Goal: Task Accomplishment & Management: Complete application form

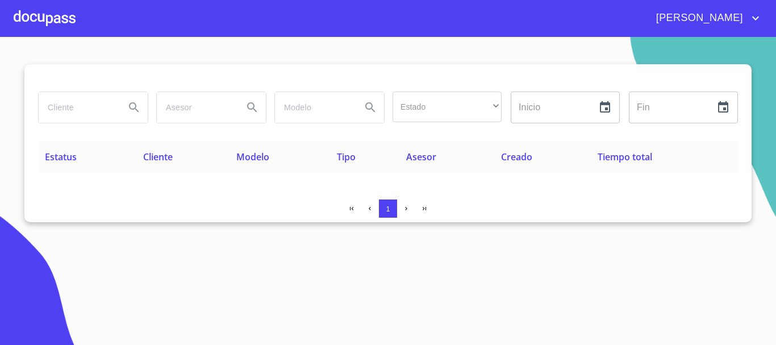
click at [744, 22] on span "[PERSON_NAME]" at bounding box center [697, 18] width 101 height 18
click at [599, 28] on div at bounding box center [388, 172] width 776 height 345
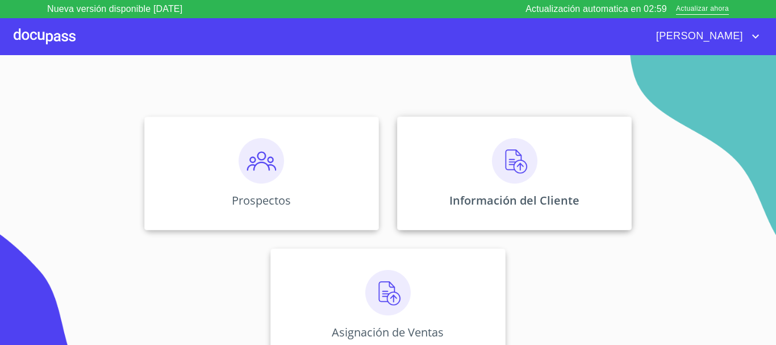
scroll to position [94, 0]
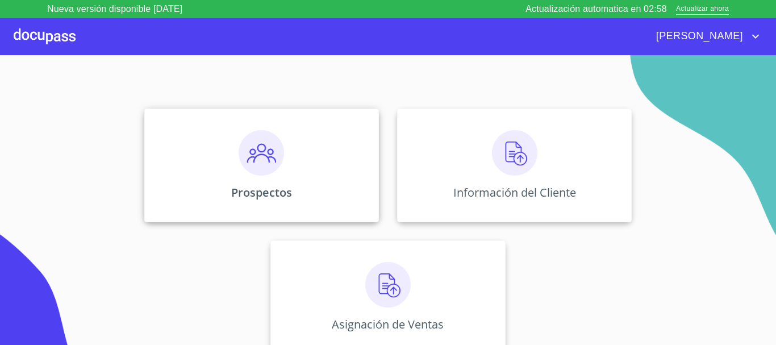
click at [284, 170] on div "Prospectos" at bounding box center [261, 165] width 235 height 114
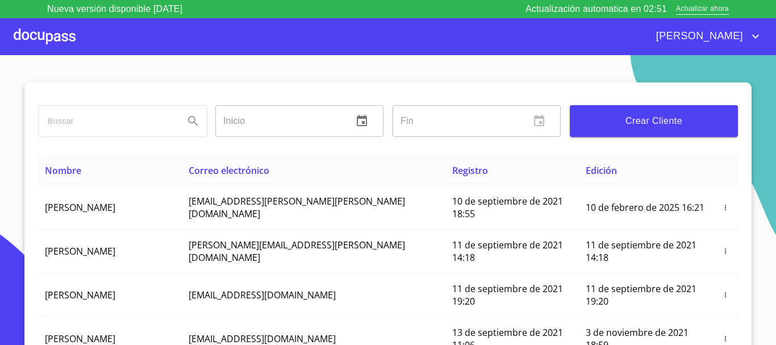
click at [142, 123] on input "search" at bounding box center [107, 121] width 136 height 31
type input "juan migue"
click at [194, 119] on icon "Search" at bounding box center [193, 121] width 14 height 14
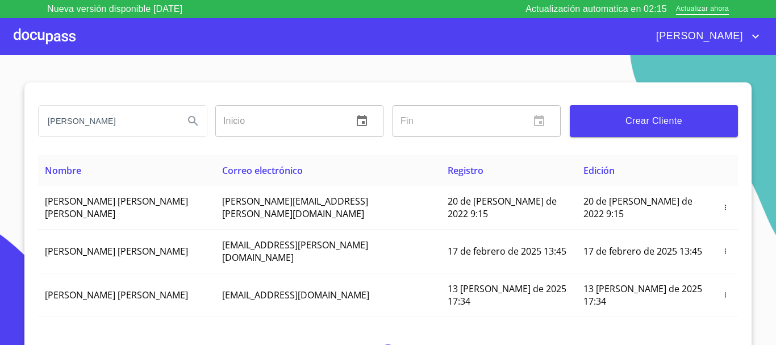
click at [35, 24] on div at bounding box center [45, 36] width 62 height 36
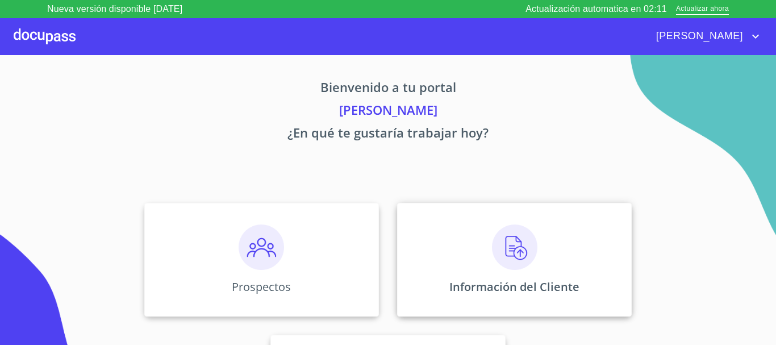
click at [528, 266] on img at bounding box center [514, 246] width 45 height 45
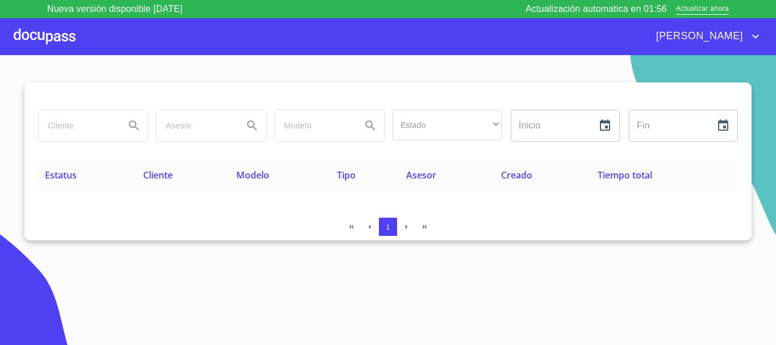
click at [44, 43] on div at bounding box center [45, 36] width 62 height 36
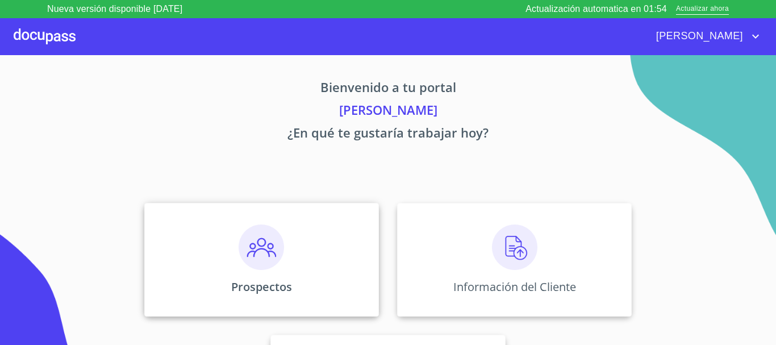
click at [256, 254] on img at bounding box center [261, 246] width 45 height 45
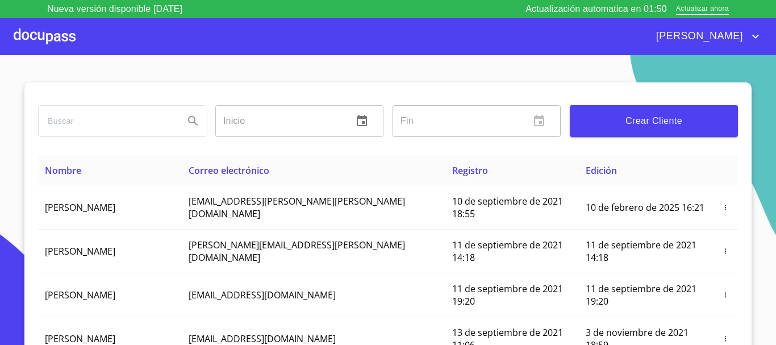
click at [664, 120] on span "Crear Cliente" at bounding box center [654, 121] width 150 height 16
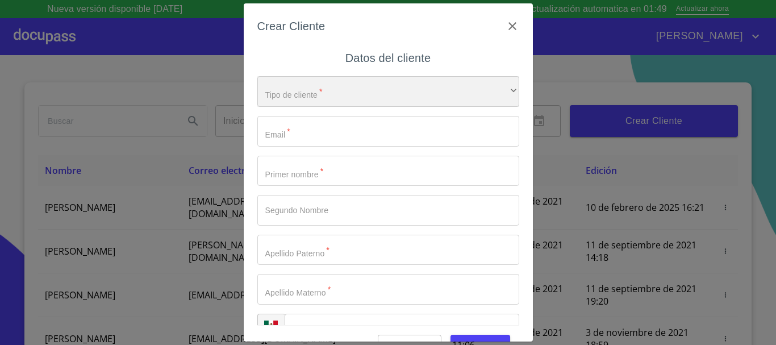
click at [396, 88] on div "​" at bounding box center [388, 91] width 262 height 31
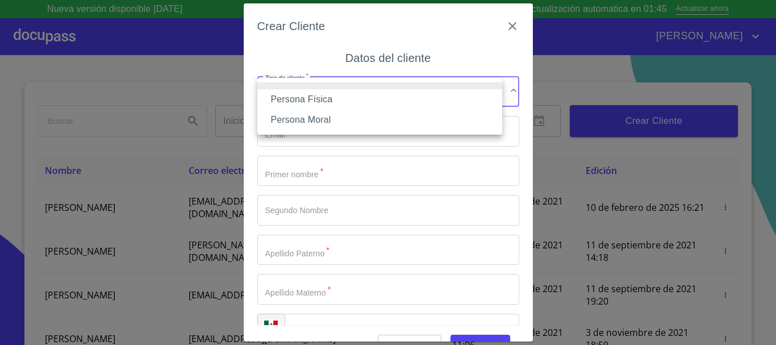
click at [335, 98] on li "Persona Física" at bounding box center [379, 99] width 245 height 20
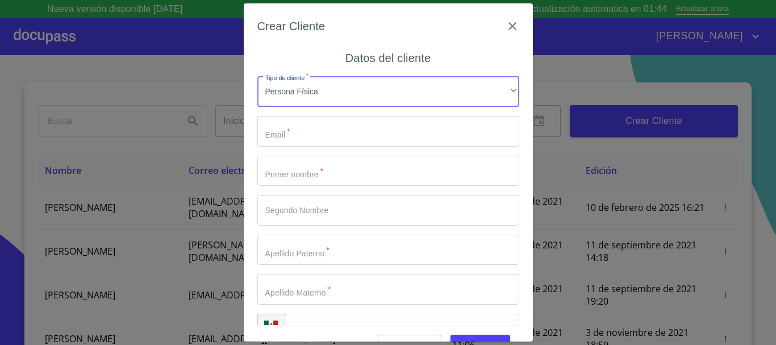
click at [343, 129] on input "Tipo de cliente   *" at bounding box center [388, 131] width 262 height 31
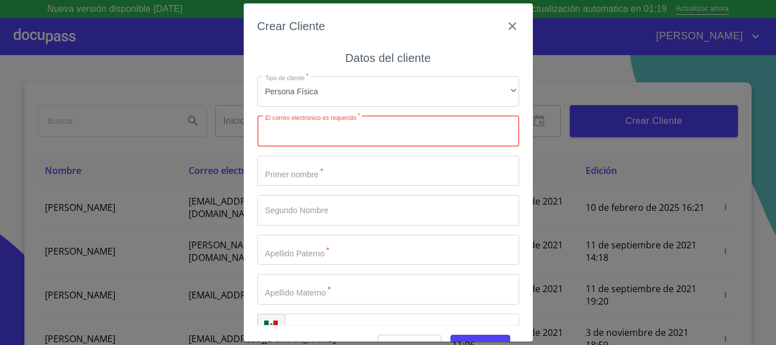
click at [292, 128] on input "Tipo de cliente   *" at bounding box center [388, 131] width 262 height 31
type input "[EMAIL_ADDRESS][DOMAIN_NAME]"
click at [374, 161] on input "Tipo de cliente   *" at bounding box center [388, 171] width 262 height 31
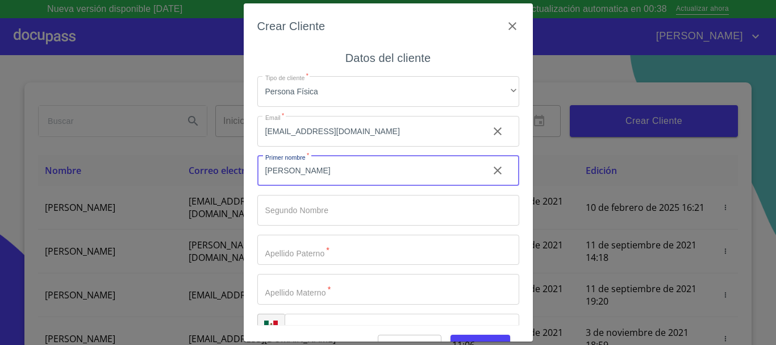
type input "[PERSON_NAME]"
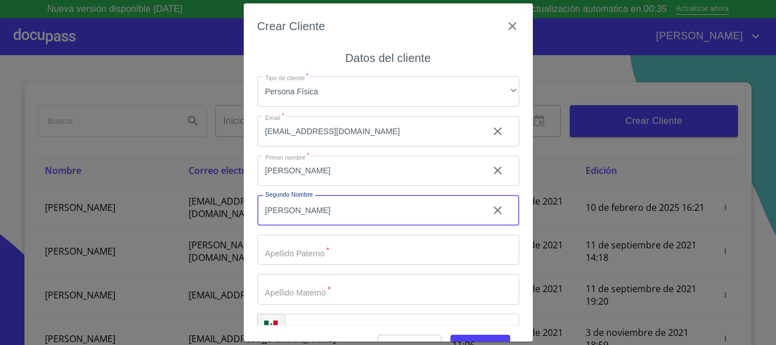
type input "[PERSON_NAME]"
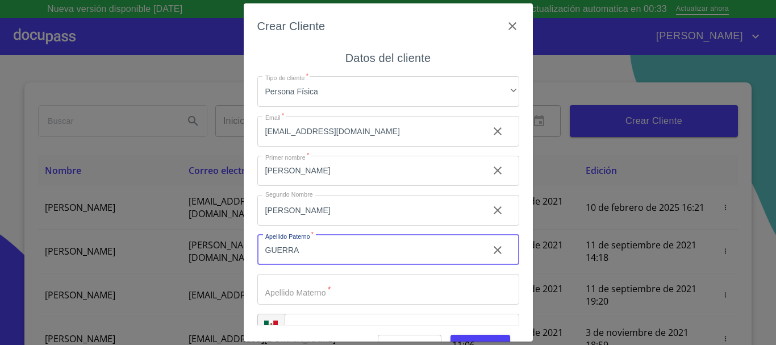
type input "GUERRA"
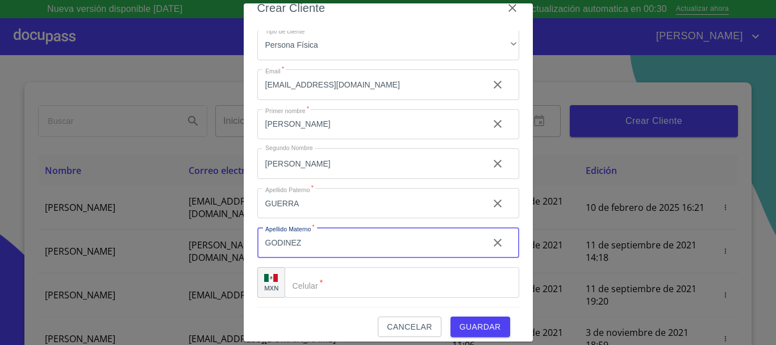
scroll to position [27, 0]
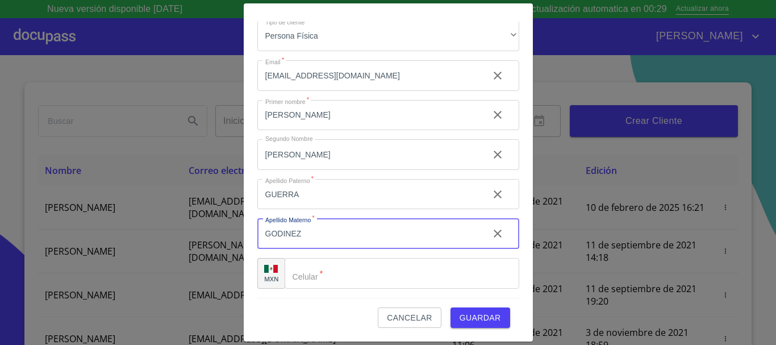
type input "GODINEZ"
click at [362, 275] on input "Tipo de cliente   *" at bounding box center [402, 273] width 235 height 31
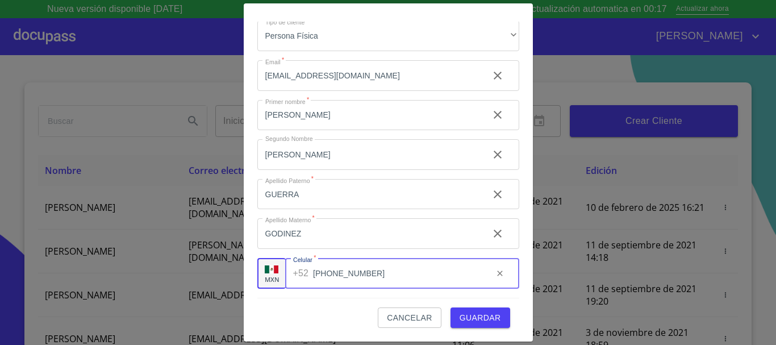
type input "[PHONE_NUMBER]"
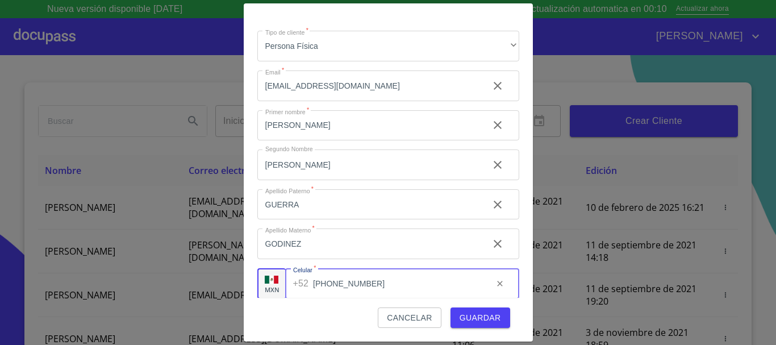
scroll to position [28, 0]
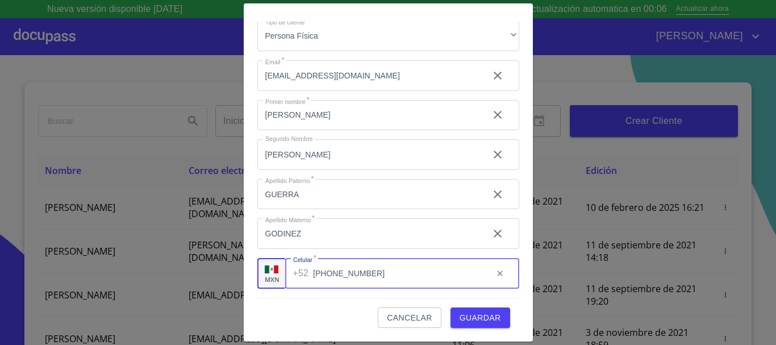
click at [482, 313] on span "Guardar" at bounding box center [479, 318] width 41 height 14
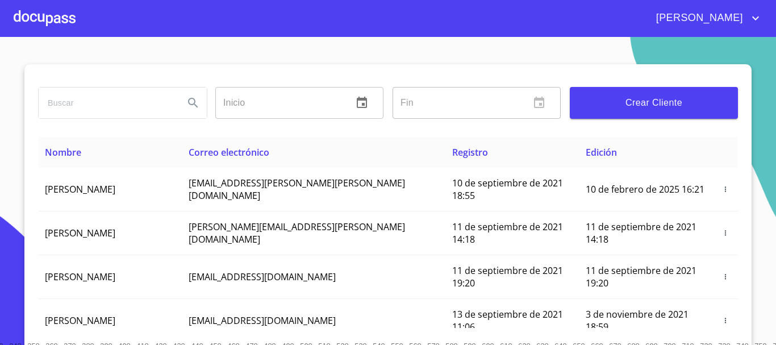
click at [64, 15] on div at bounding box center [45, 18] width 62 height 36
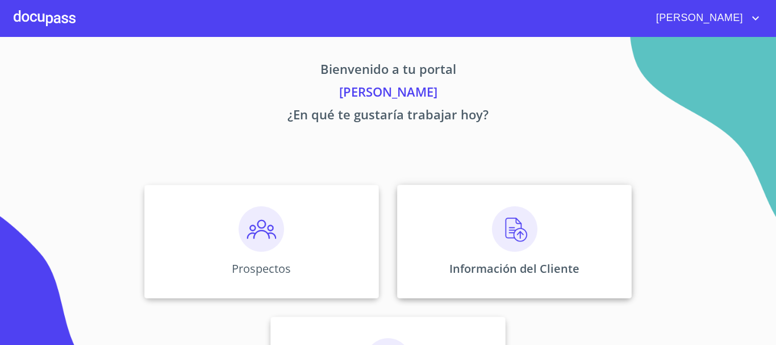
click at [503, 239] on img at bounding box center [514, 228] width 45 height 45
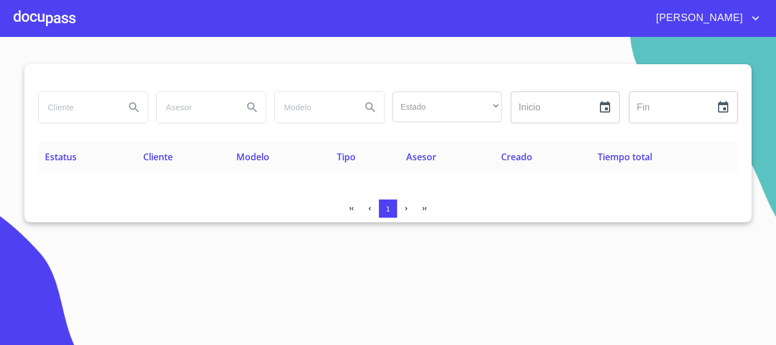
click at [47, 16] on div at bounding box center [45, 18] width 62 height 36
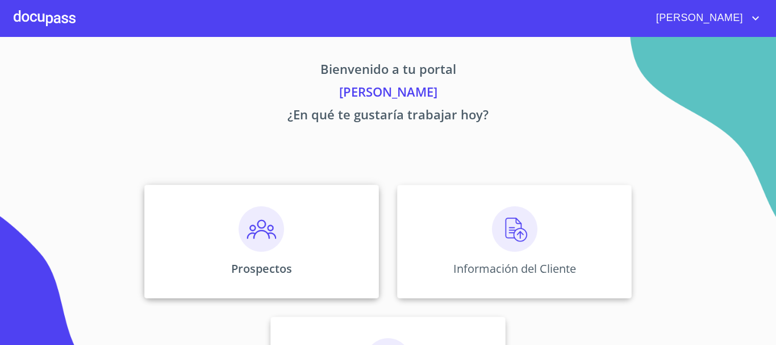
click at [276, 245] on img at bounding box center [261, 228] width 45 height 45
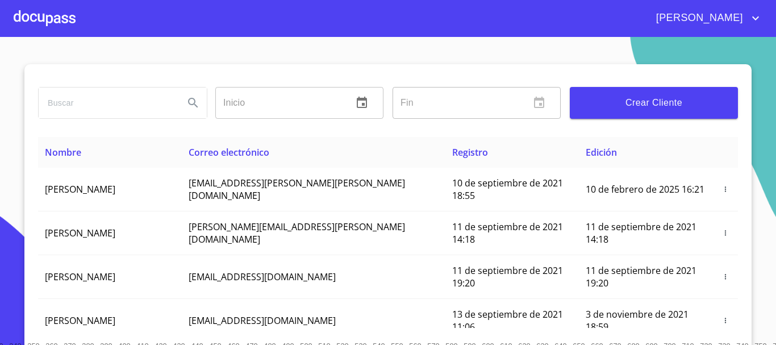
click at [137, 102] on input "search" at bounding box center [107, 102] width 136 height 31
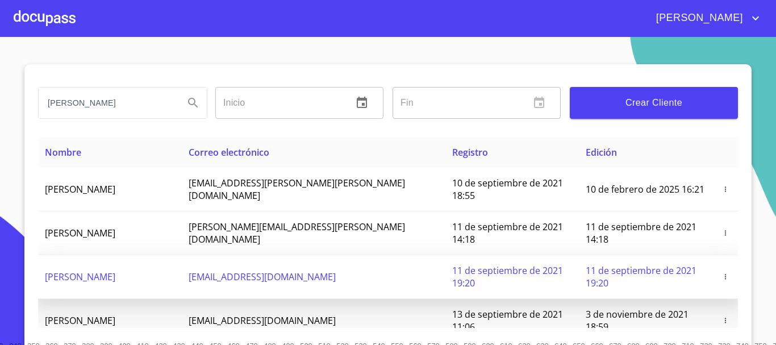
type input "[PERSON_NAME]"
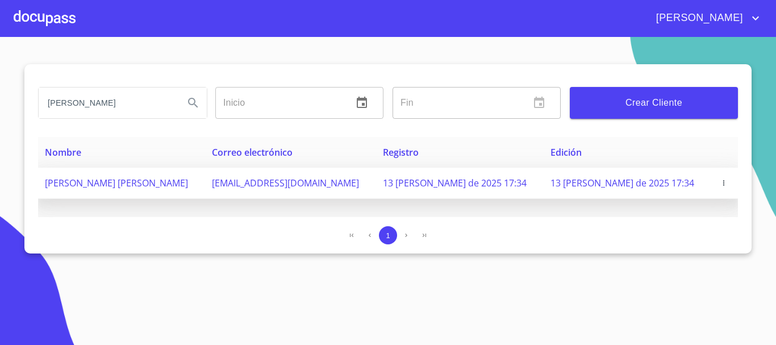
click at [720, 184] on icon "button" at bounding box center [724, 183] width 8 height 8
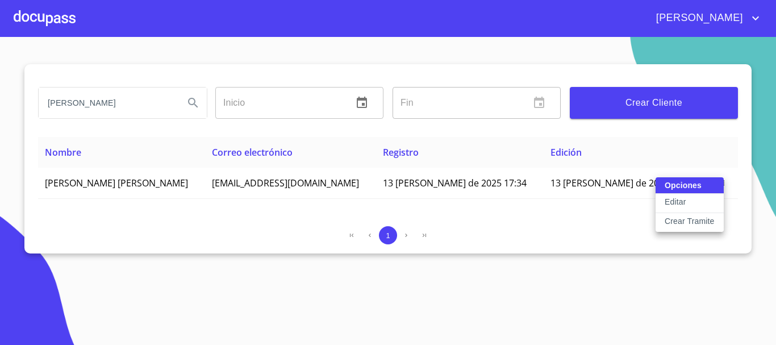
click at [676, 222] on p "Crear Tramite" at bounding box center [690, 220] width 50 height 11
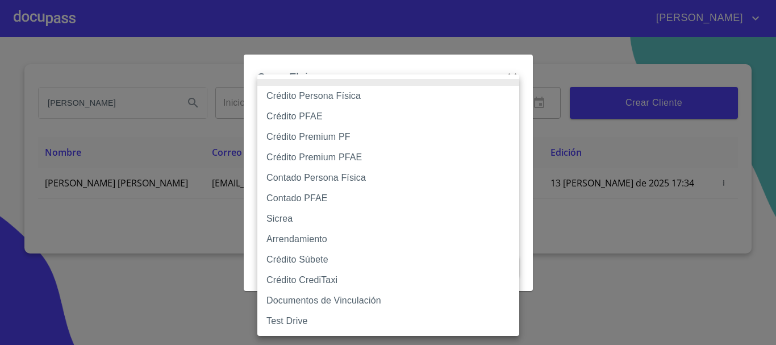
click at [381, 122] on body "DIEGO [PERSON_NAME] [PERSON_NAME] Inicio ​ Fin ​ Crear Cliente Nombre Correo el…" at bounding box center [388, 172] width 776 height 345
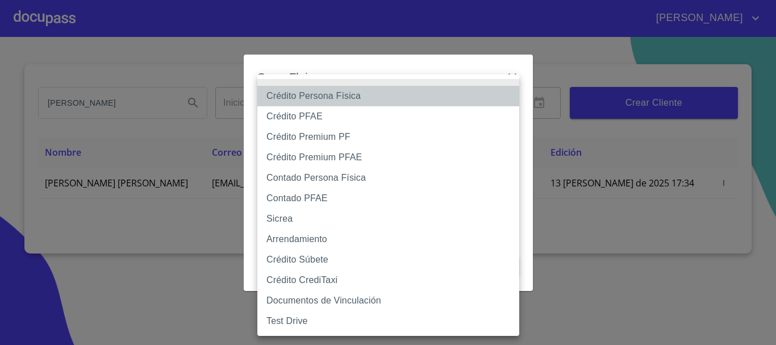
click at [359, 100] on li "Crédito Persona Física" at bounding box center [388, 96] width 262 height 20
type input "6009fb3c7d1714eb8809aa97"
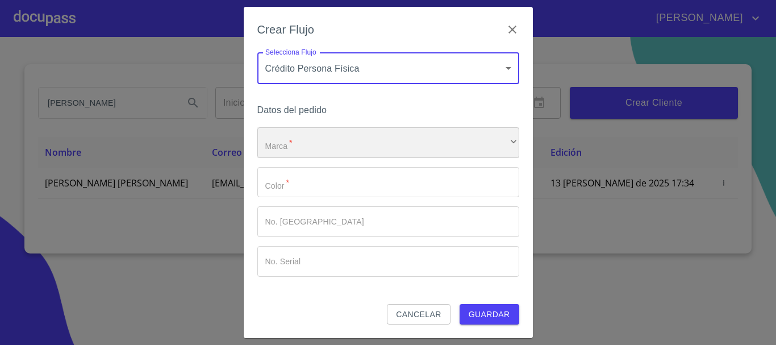
click at [356, 136] on div "​" at bounding box center [388, 142] width 262 height 31
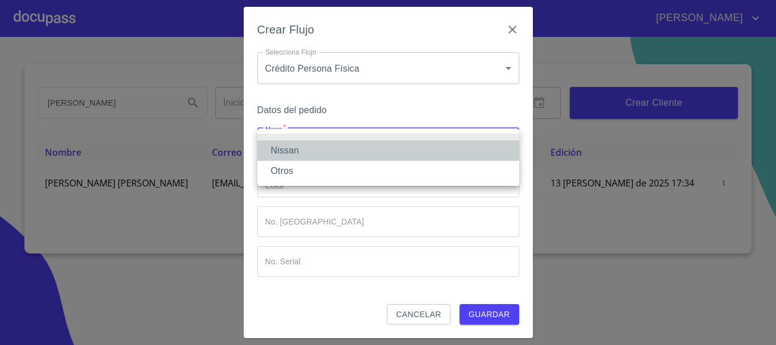
click at [320, 146] on li "Nissan" at bounding box center [388, 150] width 262 height 20
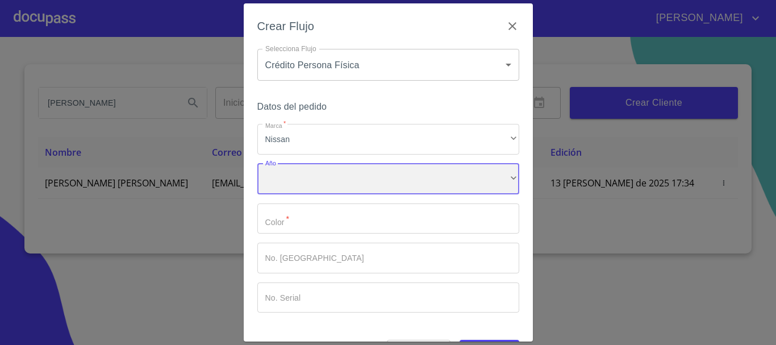
click at [316, 176] on div "​" at bounding box center [388, 179] width 262 height 31
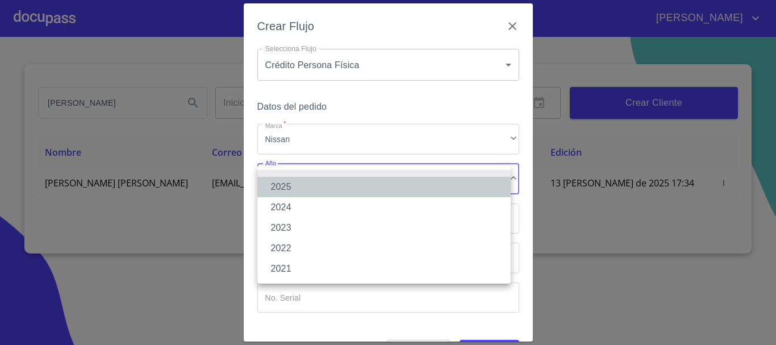
click at [304, 190] on li "2025" at bounding box center [383, 187] width 253 height 20
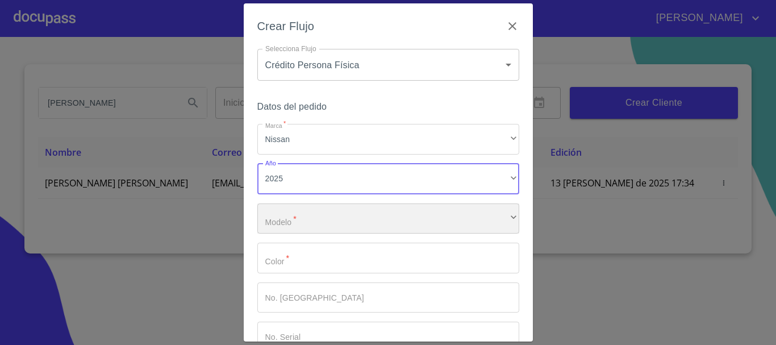
click at [283, 216] on div "​" at bounding box center [388, 218] width 262 height 31
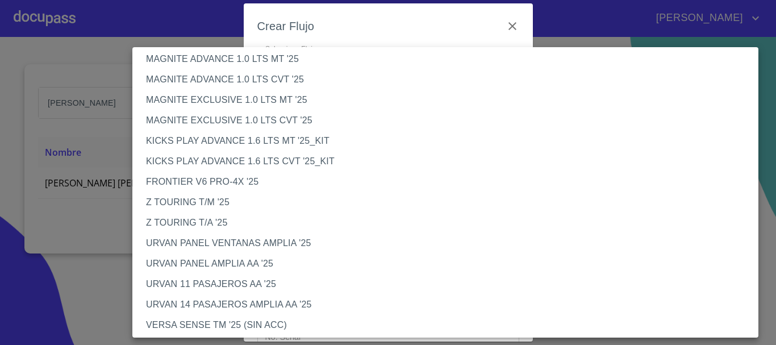
scroll to position [170, 0]
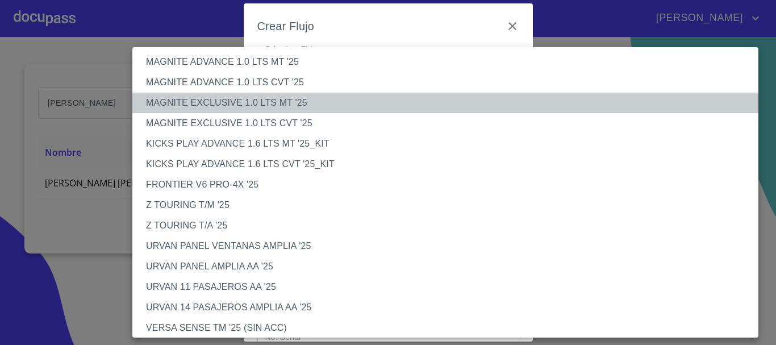
drag, startPoint x: 263, startPoint y: 108, endPoint x: 335, endPoint y: 172, distance: 95.8
click at [264, 108] on li "MAGNITE EXCLUSIVE 1.0 LTS MT '25" at bounding box center [449, 103] width 634 height 20
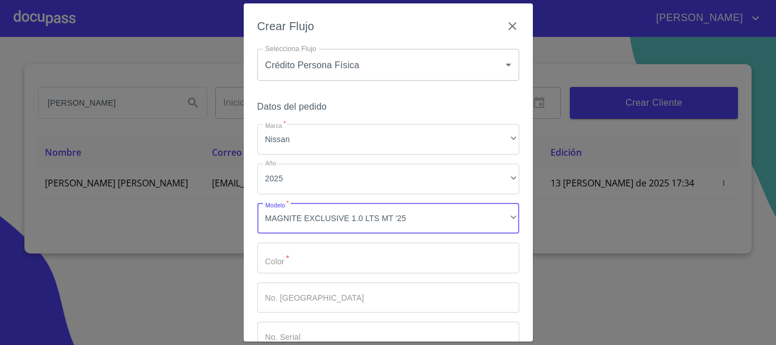
click at [298, 257] on input "Marca   *" at bounding box center [388, 258] width 262 height 31
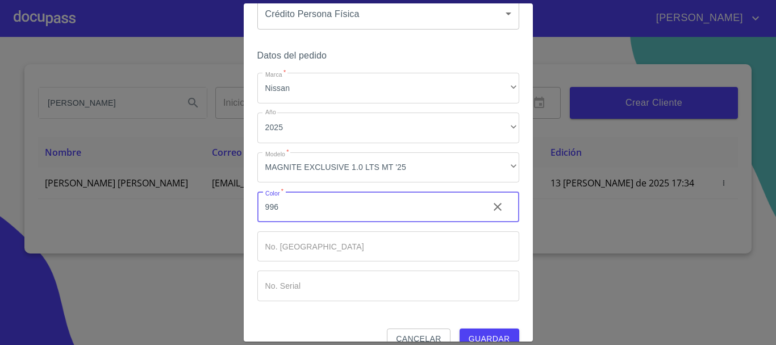
scroll to position [73, 0]
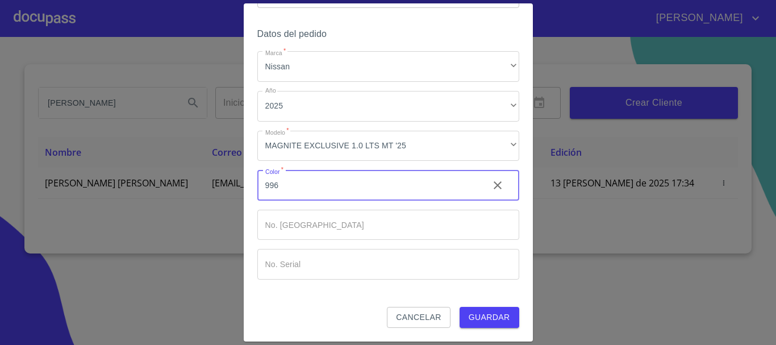
type input "996"
click at [473, 312] on span "Guardar" at bounding box center [489, 317] width 41 height 14
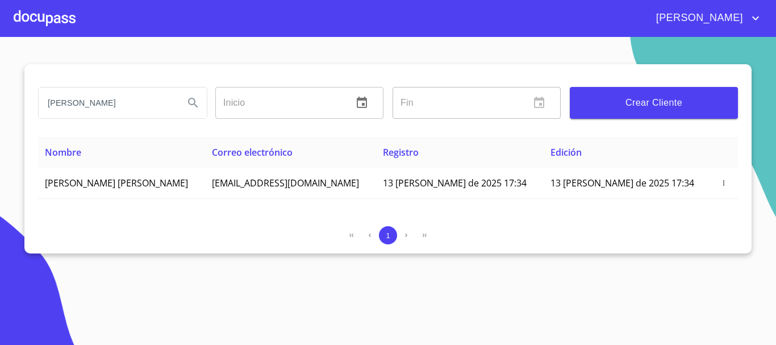
click at [48, 19] on div at bounding box center [45, 18] width 62 height 36
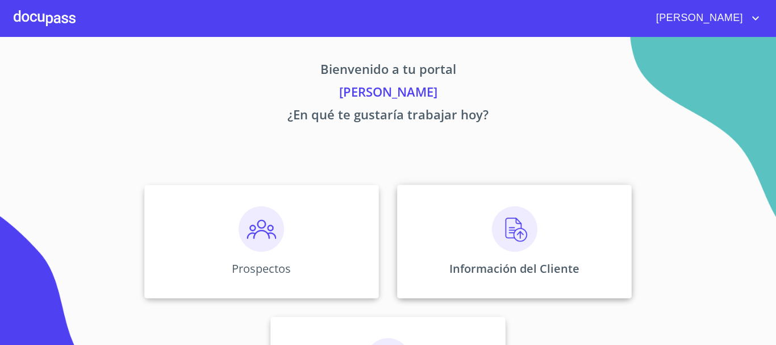
click at [520, 228] on img at bounding box center [514, 228] width 45 height 45
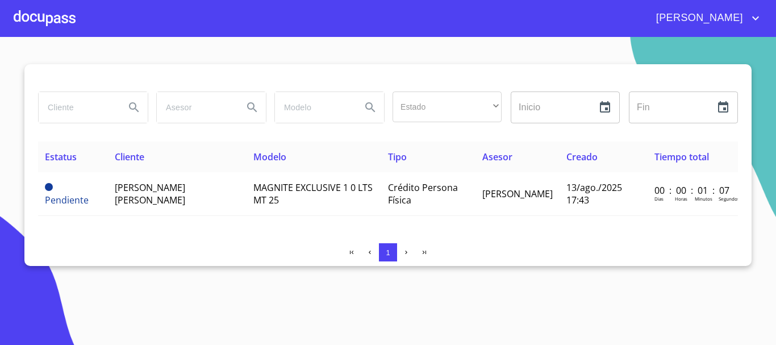
click at [70, 15] on div at bounding box center [45, 18] width 62 height 36
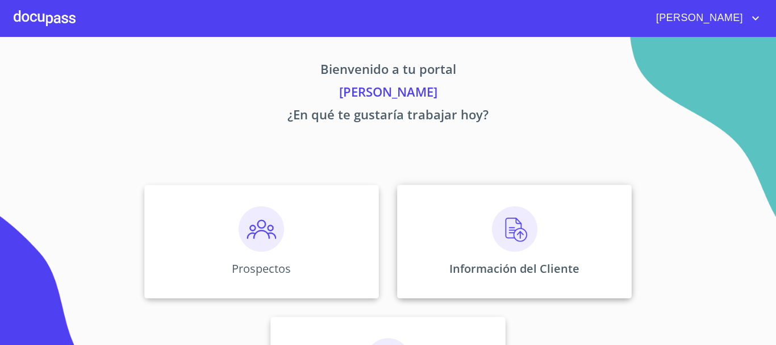
click at [494, 241] on img at bounding box center [514, 228] width 45 height 45
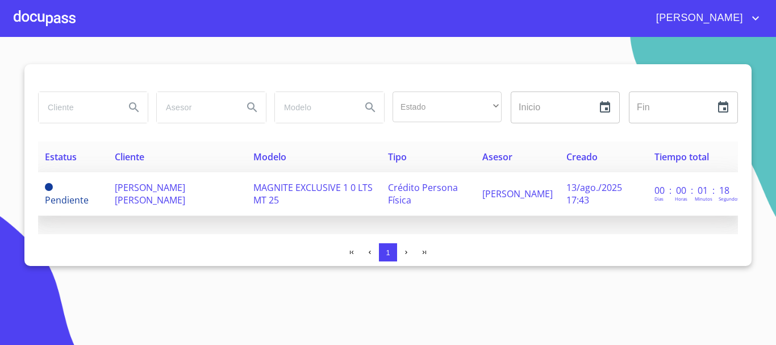
click at [247, 189] on td "MAGNITE EXCLUSIVE 1 0 LTS MT 25" at bounding box center [314, 194] width 135 height 44
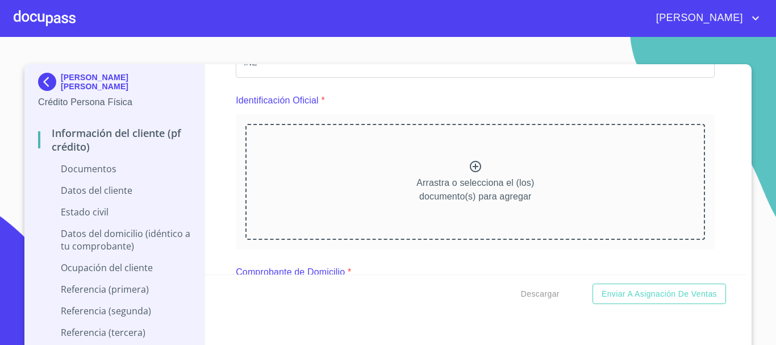
scroll to position [114, 0]
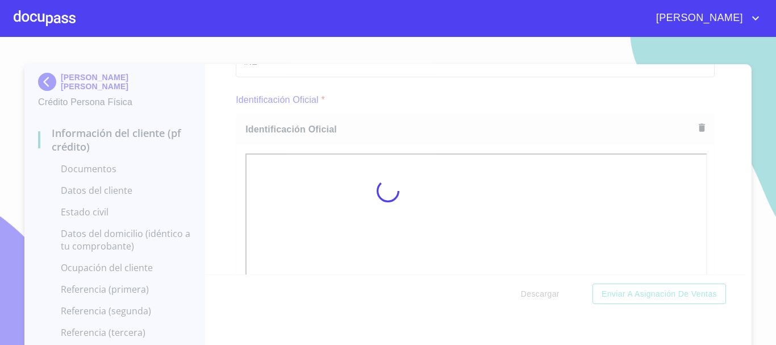
click at [733, 140] on div at bounding box center [388, 191] width 776 height 308
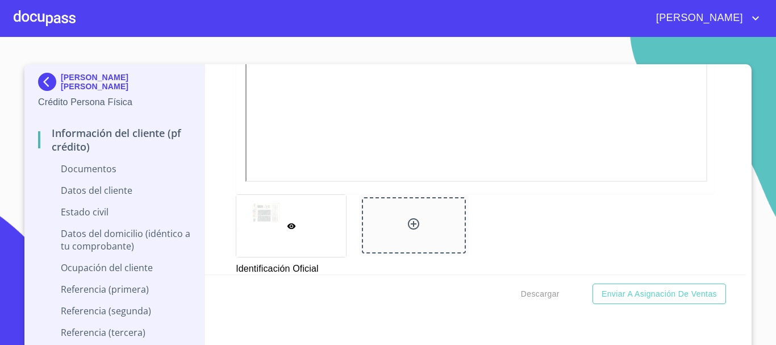
scroll to position [398, 0]
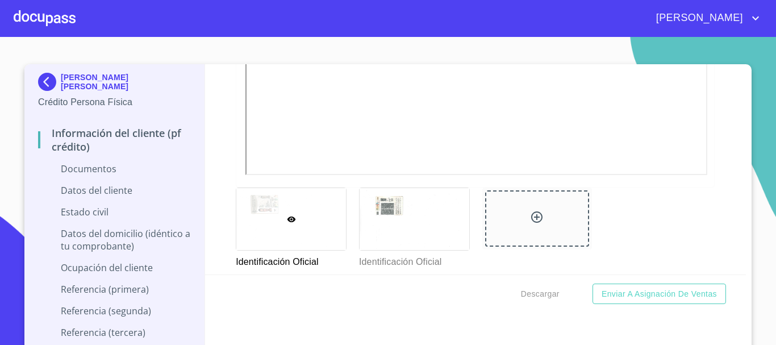
click at [236, 152] on div at bounding box center [475, 23] width 478 height 327
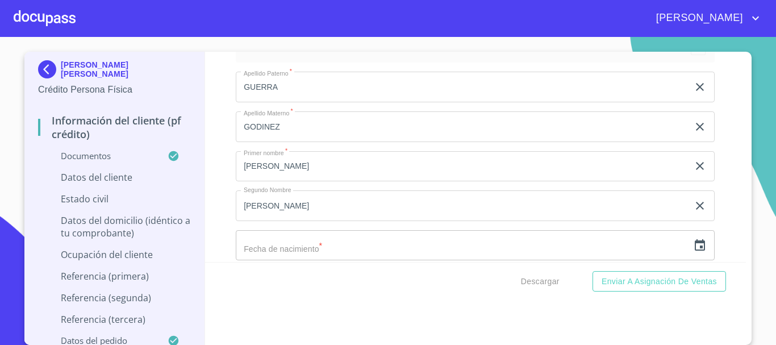
scroll to position [3351, 0]
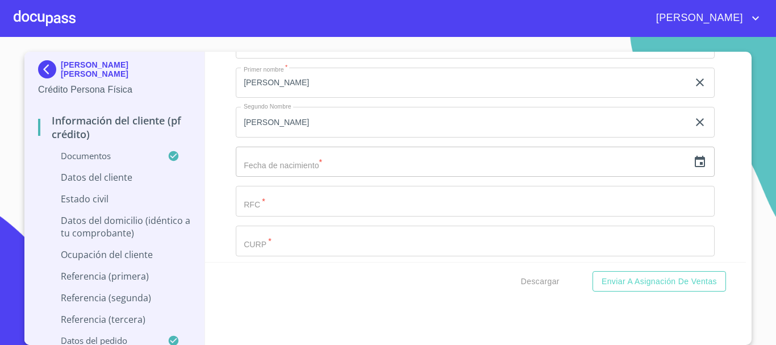
click at [297, 177] on input "text" at bounding box center [462, 162] width 453 height 31
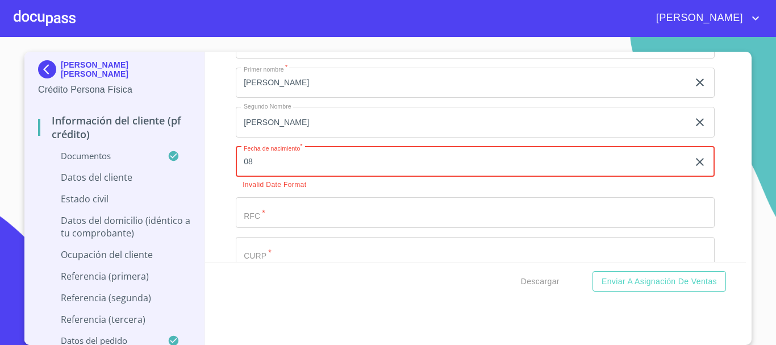
type input "08"
click at [320, 177] on input "08" at bounding box center [464, 162] width 457 height 31
type input "0_"
click at [323, 19] on input "Documento de identificación.   *" at bounding box center [462, 3] width 453 height 31
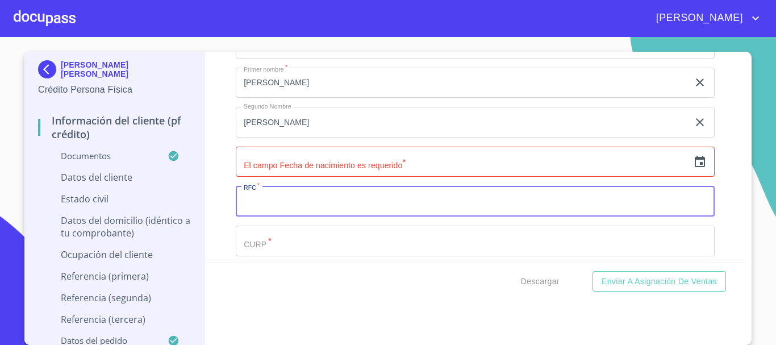
click at [338, 177] on input "text" at bounding box center [462, 162] width 453 height 31
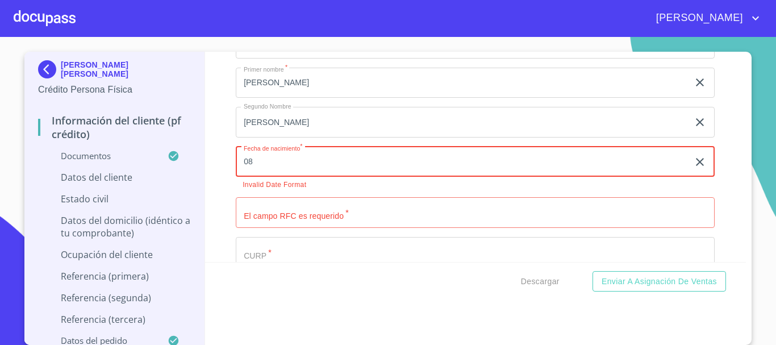
type input "0_"
type input "1_"
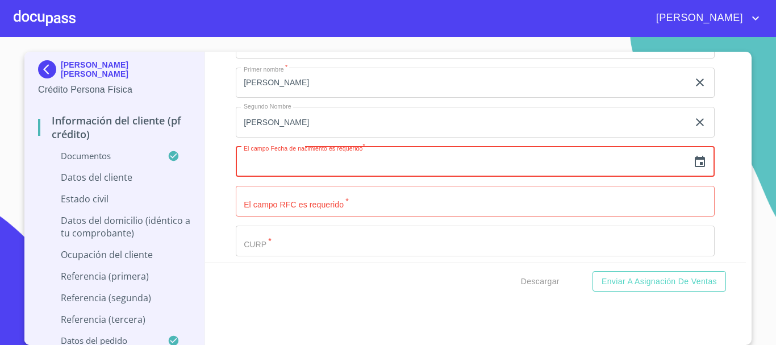
click at [693, 169] on icon "button" at bounding box center [700, 162] width 14 height 14
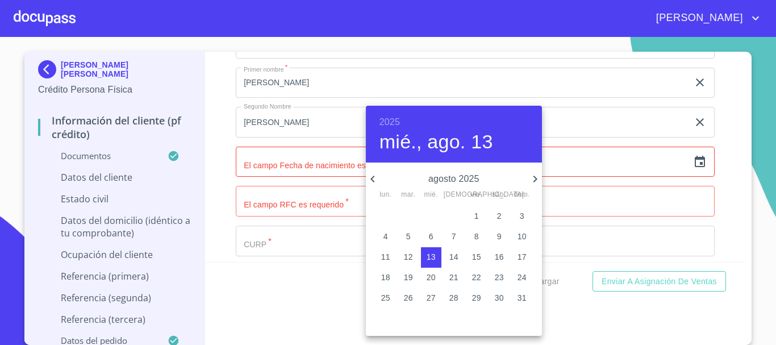
click at [448, 177] on p "agosto 2025" at bounding box center [453, 179] width 149 height 14
click at [448, 194] on div "agosto 2025 lun. mar. mié. jue. vie. sáb. dom." at bounding box center [454, 185] width 176 height 30
click at [467, 173] on p "agosto 2025" at bounding box center [453, 179] width 149 height 14
click at [477, 179] on p "agosto 2025" at bounding box center [453, 179] width 149 height 14
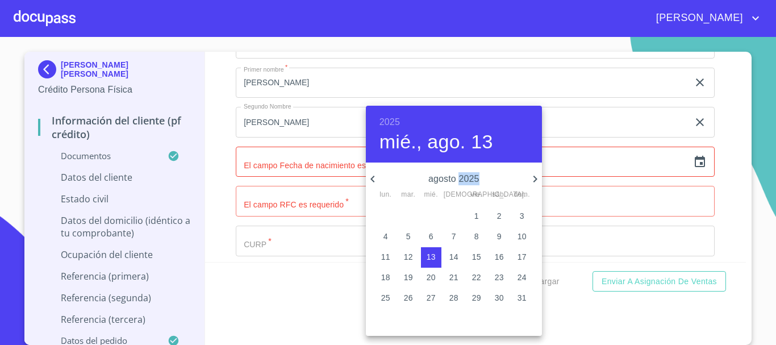
click at [377, 180] on icon "button" at bounding box center [373, 179] width 14 height 14
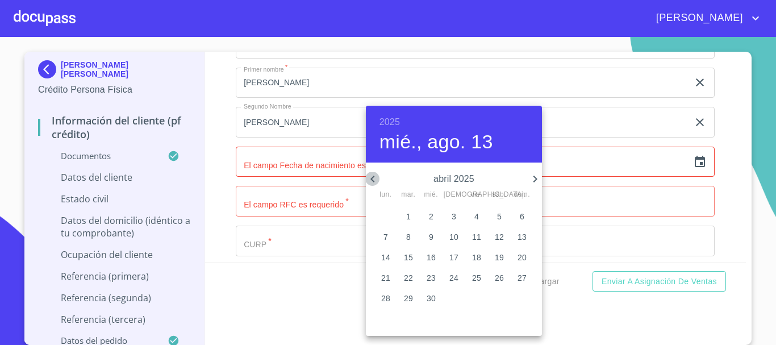
click at [377, 180] on icon "button" at bounding box center [373, 179] width 14 height 14
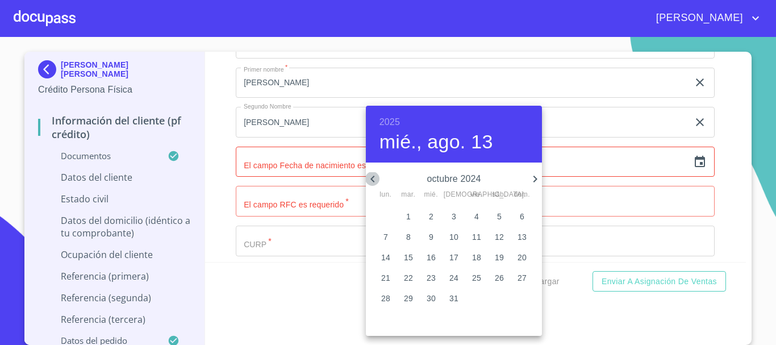
click at [377, 180] on icon "button" at bounding box center [373, 179] width 14 height 14
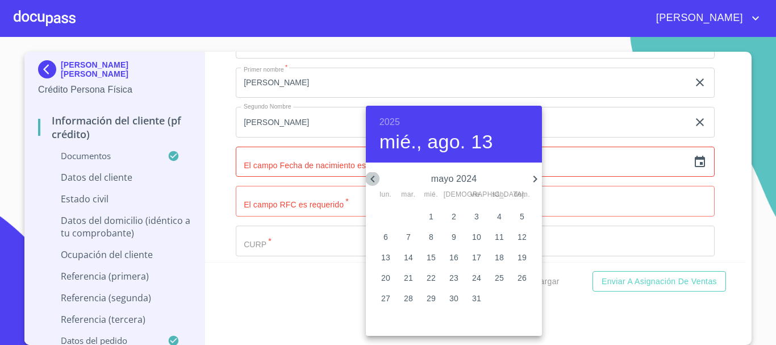
click at [377, 180] on icon "button" at bounding box center [373, 179] width 14 height 14
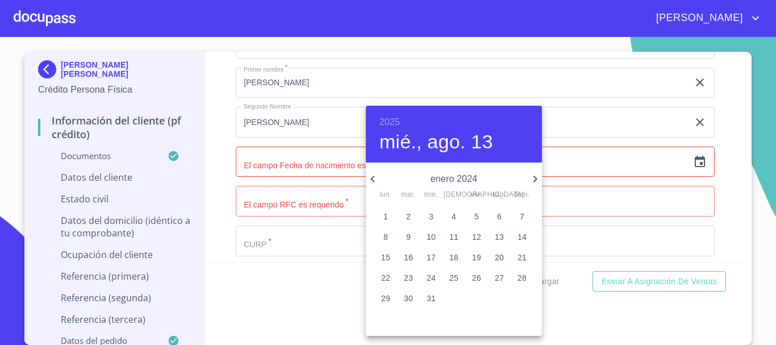
click at [377, 180] on icon "button" at bounding box center [373, 179] width 14 height 14
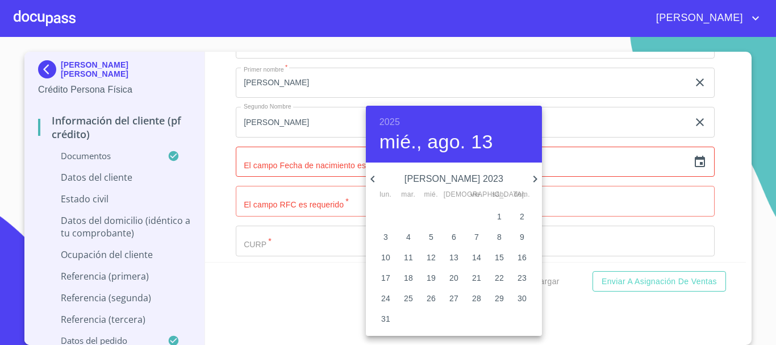
click at [377, 180] on icon "button" at bounding box center [373, 179] width 14 height 14
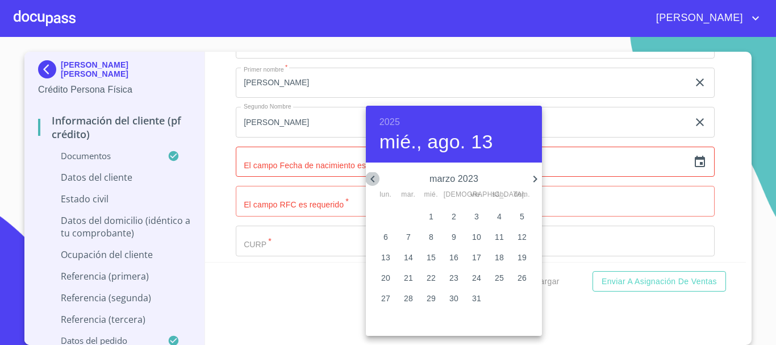
click at [377, 180] on icon "button" at bounding box center [373, 179] width 14 height 14
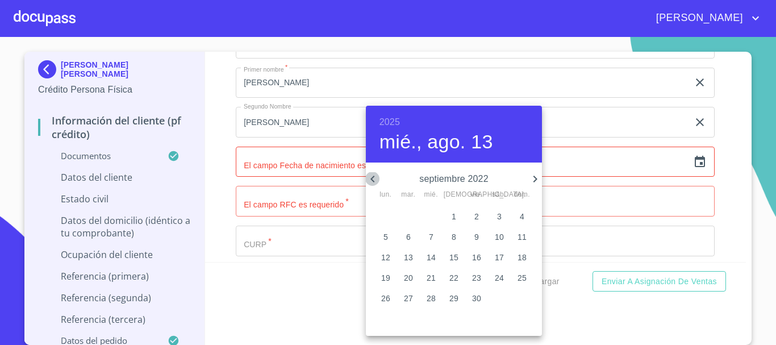
click at [377, 180] on icon "button" at bounding box center [373, 179] width 14 height 14
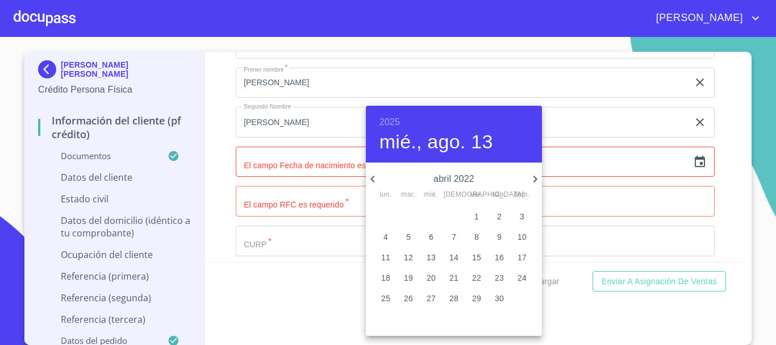
click at [377, 180] on icon "button" at bounding box center [373, 179] width 14 height 14
click at [375, 181] on icon "button" at bounding box center [373, 179] width 14 height 14
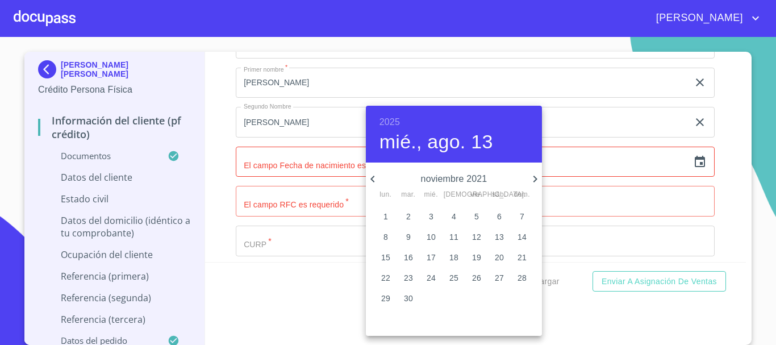
click at [375, 181] on icon "button" at bounding box center [373, 179] width 14 height 14
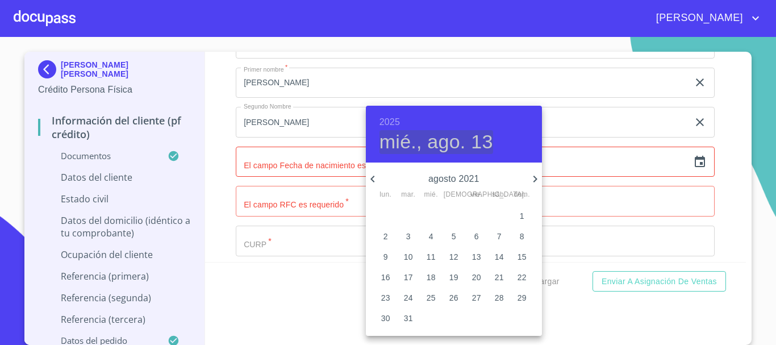
click at [445, 139] on h4 "mié., ago. 13" at bounding box center [436, 142] width 114 height 24
click at [693, 176] on div at bounding box center [388, 172] width 776 height 345
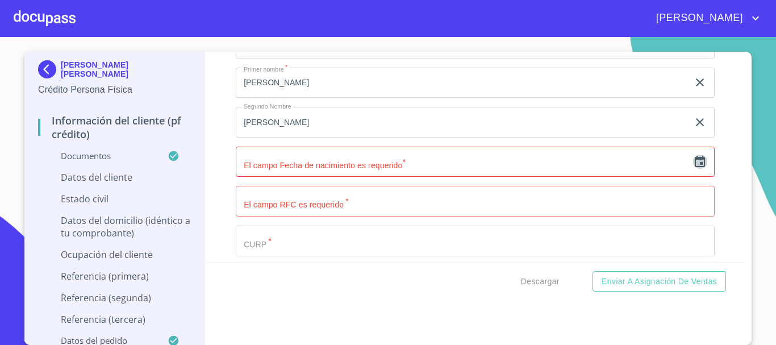
click at [695, 167] on icon "button" at bounding box center [700, 161] width 10 height 11
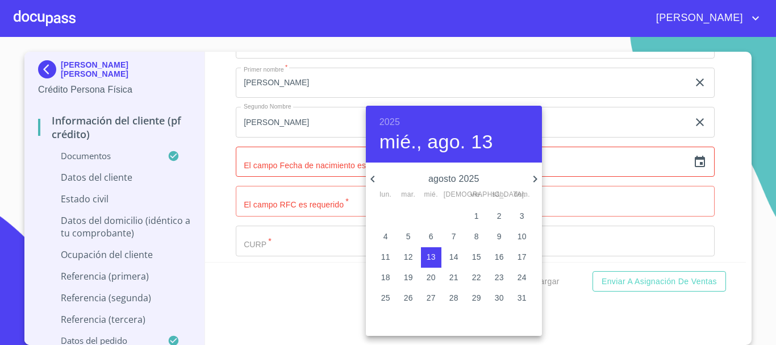
click at [386, 116] on h6 "2025" at bounding box center [389, 122] width 20 height 16
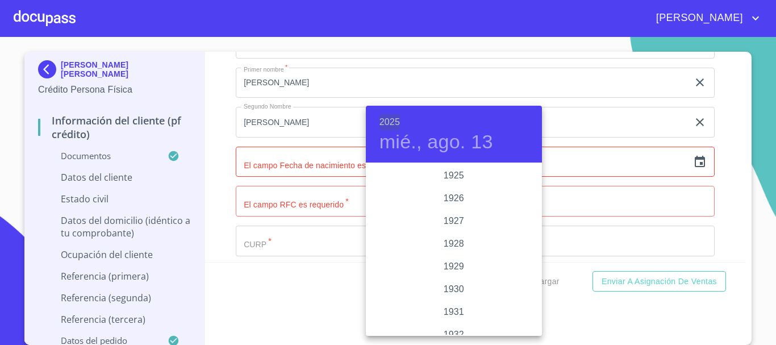
click at [386, 116] on h6 "2025" at bounding box center [389, 122] width 20 height 16
click at [445, 253] on div "1973" at bounding box center [454, 255] width 176 height 23
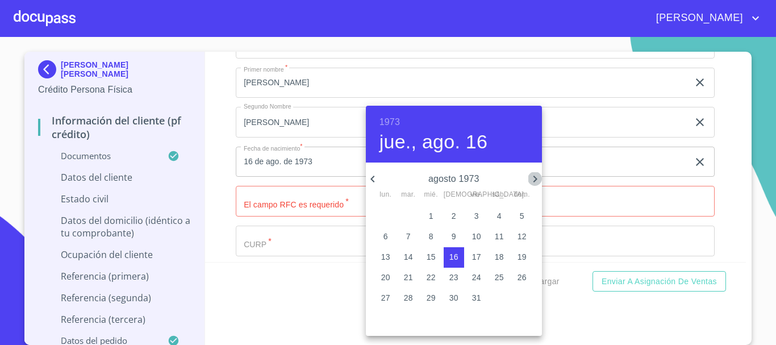
click at [536, 178] on icon "button" at bounding box center [535, 179] width 4 height 7
click at [372, 180] on icon "button" at bounding box center [372, 179] width 4 height 7
click at [387, 237] on p "8" at bounding box center [385, 236] width 5 height 11
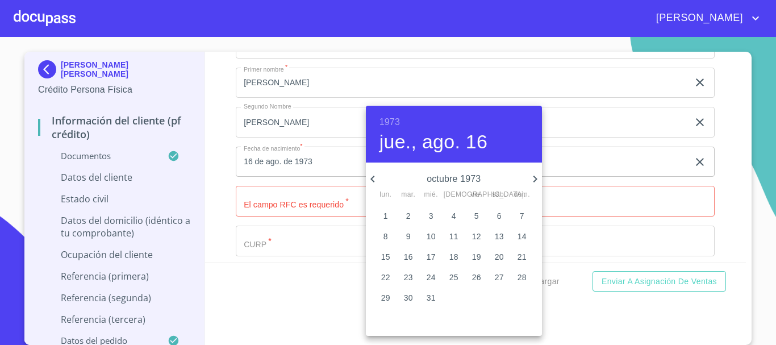
type input "8 de oct. de 1973"
click at [731, 217] on div at bounding box center [388, 172] width 776 height 345
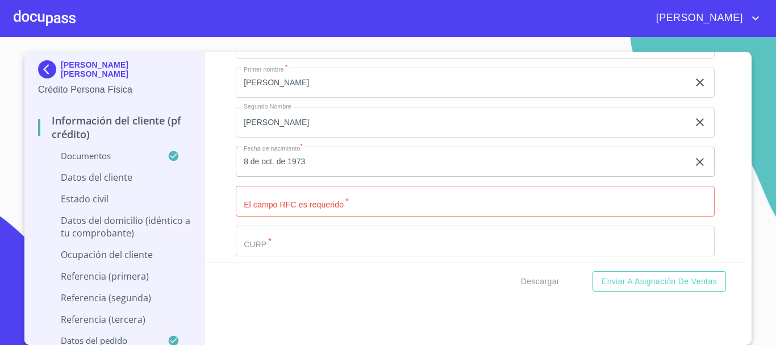
click at [295, 216] on input "Documento de identificación.   *" at bounding box center [475, 201] width 479 height 31
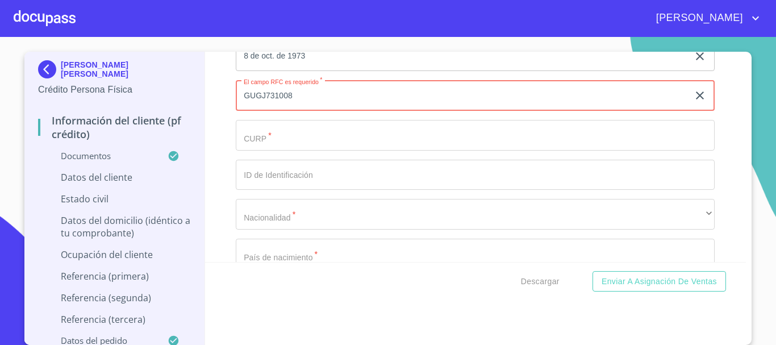
scroll to position [3465, 0]
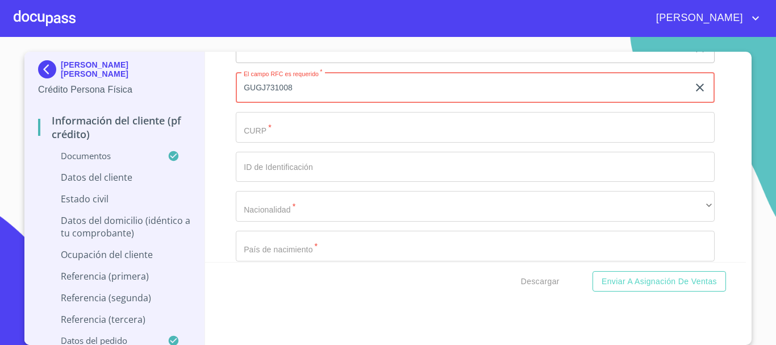
type input "GUGJ731008"
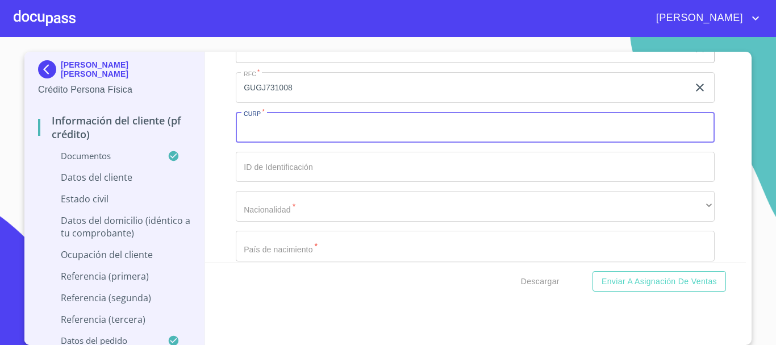
click at [329, 143] on input "Documento de identificación.   *" at bounding box center [475, 127] width 479 height 31
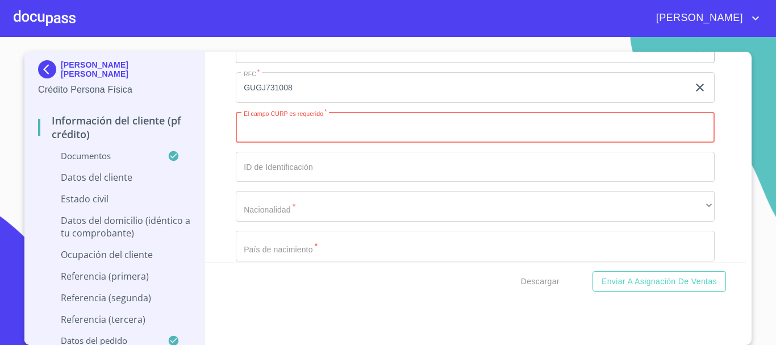
paste input "GUGJ731008HJCRDN01"
type input "GUGJ731008HJCRDN01"
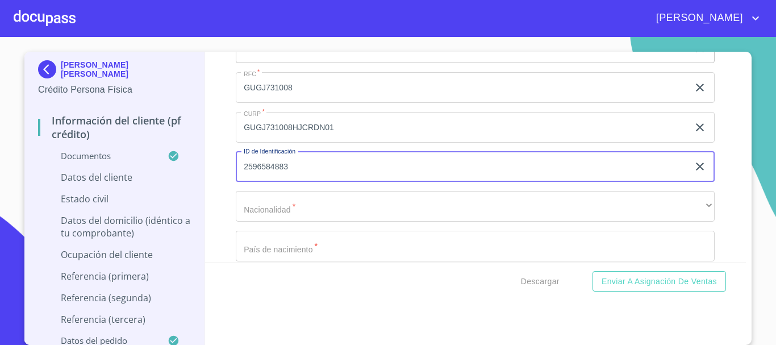
type input "2596584883"
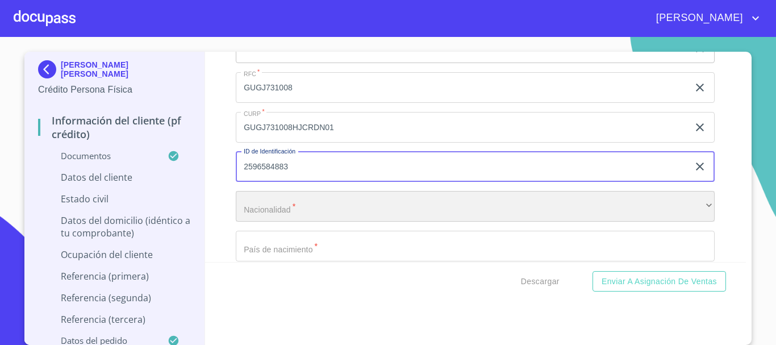
click at [321, 222] on div "​" at bounding box center [475, 206] width 479 height 31
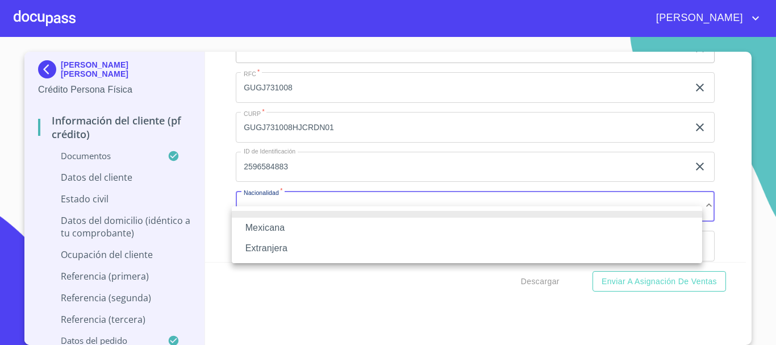
click at [275, 225] on li "Mexicana" at bounding box center [467, 228] width 470 height 20
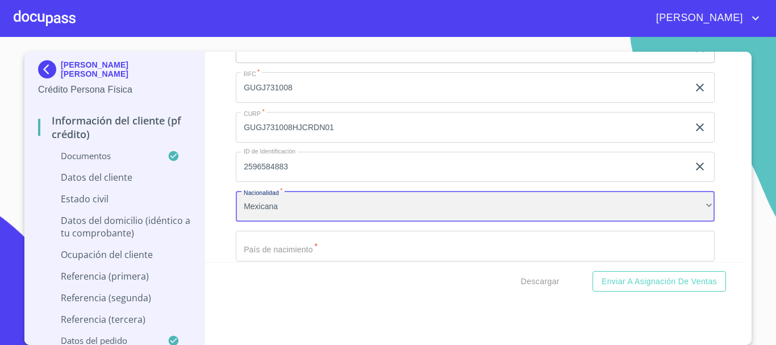
scroll to position [3521, 0]
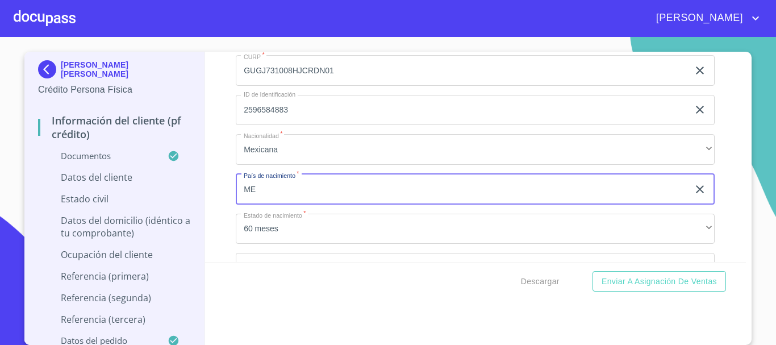
type input "[GEOGRAPHIC_DATA]"
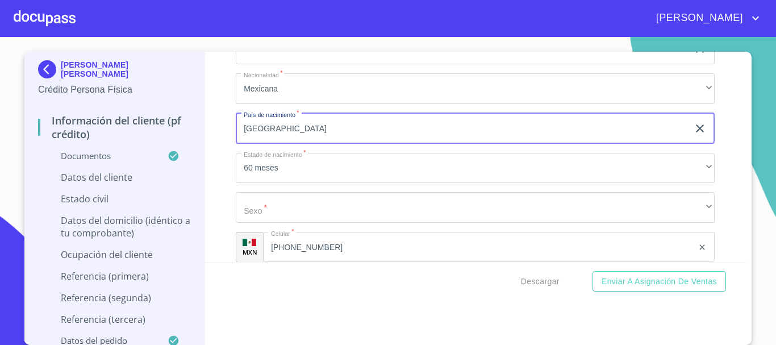
scroll to position [3635, 0]
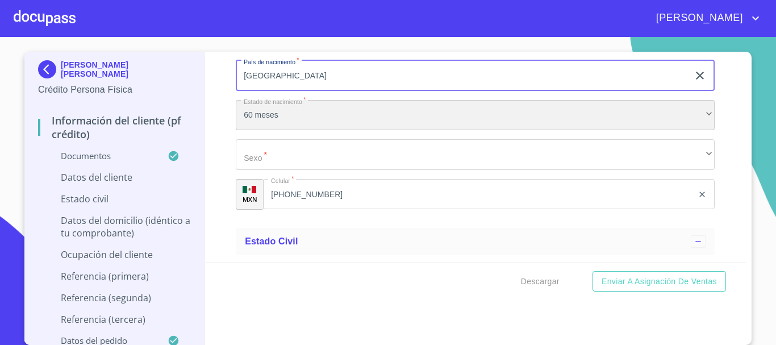
click at [300, 124] on div "60 meses" at bounding box center [475, 115] width 479 height 31
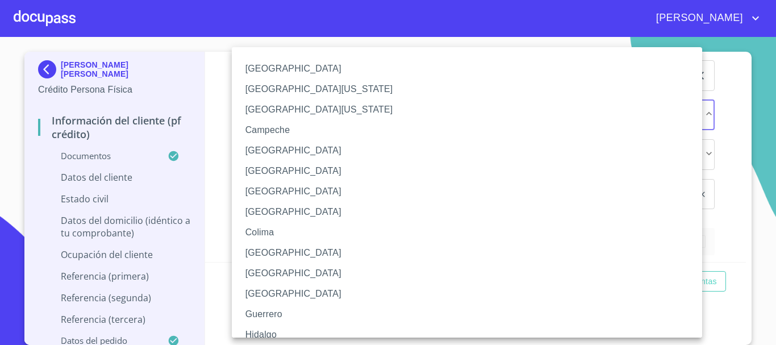
scroll to position [163, 0]
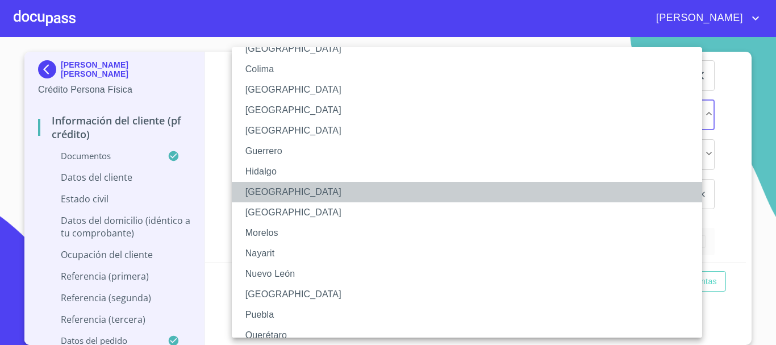
click at [275, 189] on li "[GEOGRAPHIC_DATA]" at bounding box center [471, 192] width 479 height 20
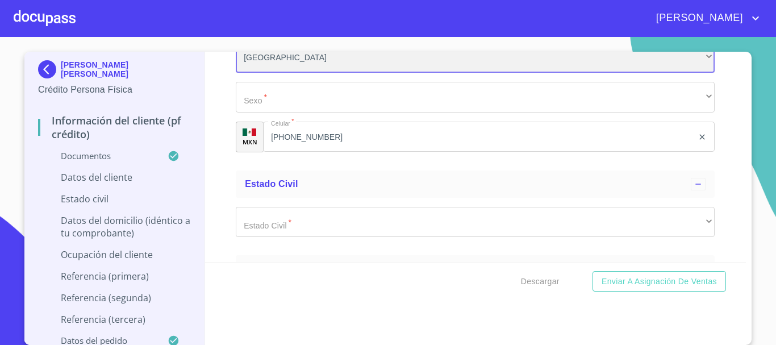
scroll to position [3692, 0]
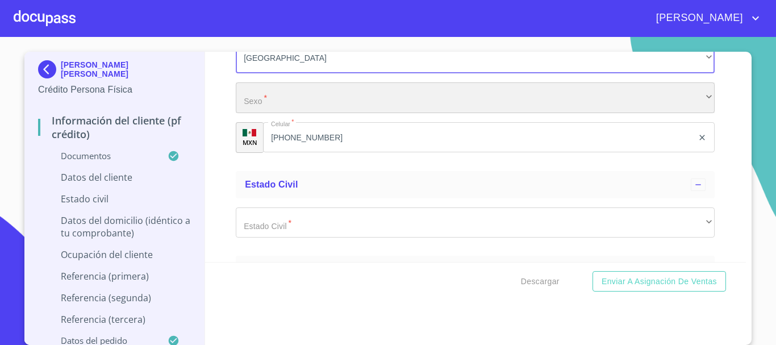
click at [308, 113] on div "​" at bounding box center [475, 97] width 479 height 31
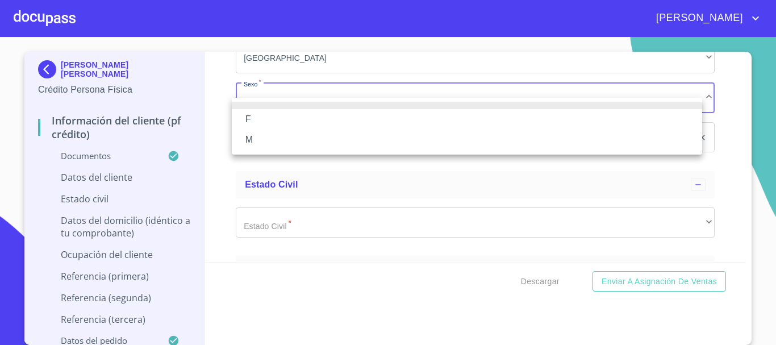
click at [269, 140] on li "M" at bounding box center [467, 139] width 470 height 20
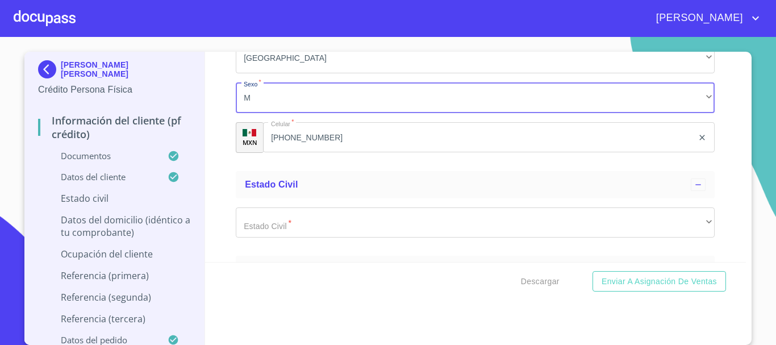
click at [337, 152] on input "[PHONE_NUMBER]" at bounding box center [478, 137] width 430 height 31
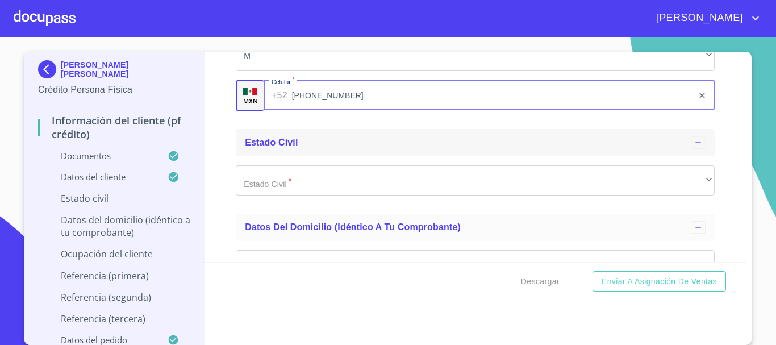
scroll to position [3805, 0]
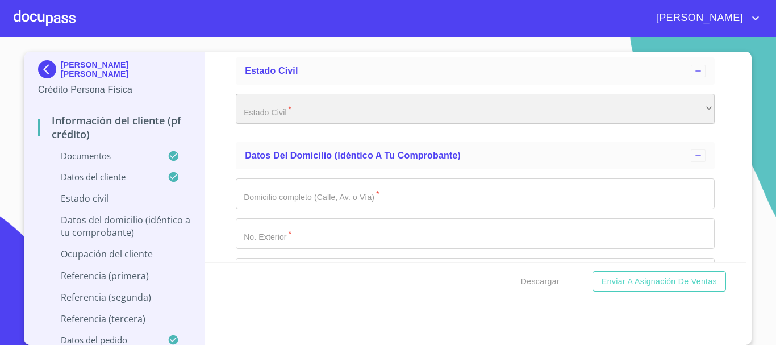
click at [315, 120] on div "​" at bounding box center [475, 109] width 479 height 31
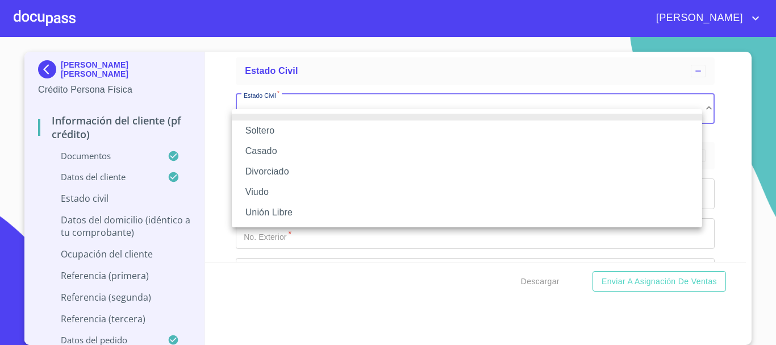
click at [281, 131] on li "Soltero" at bounding box center [467, 130] width 470 height 20
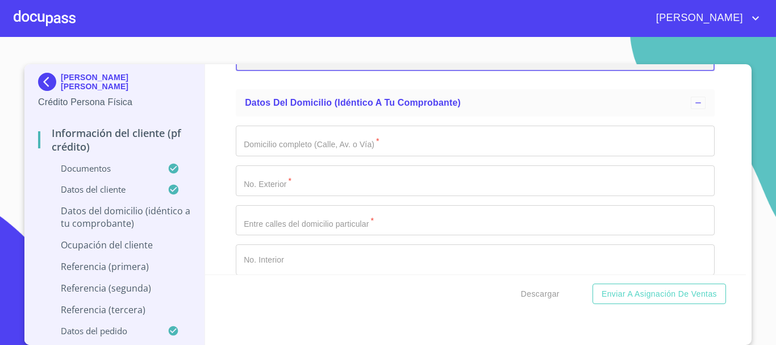
scroll to position [3862, 0]
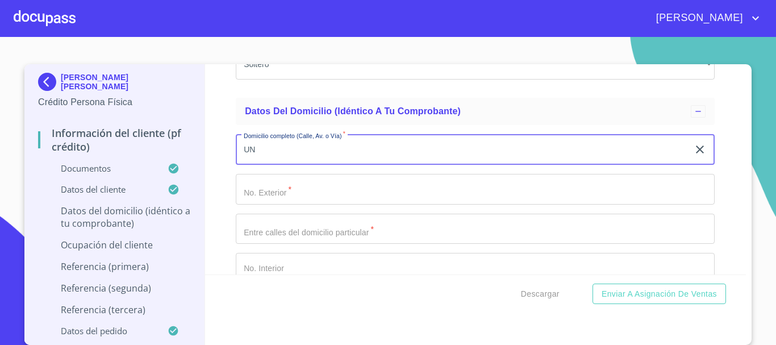
type input "U"
click at [540, 165] on input "NUEVO MUNDO [PERSON_NAME] 2765 FRACC JARDINES DE LA [PERSON_NAME]" at bounding box center [462, 149] width 453 height 31
type input "NUEVO MUNDO [PERSON_NAME]"
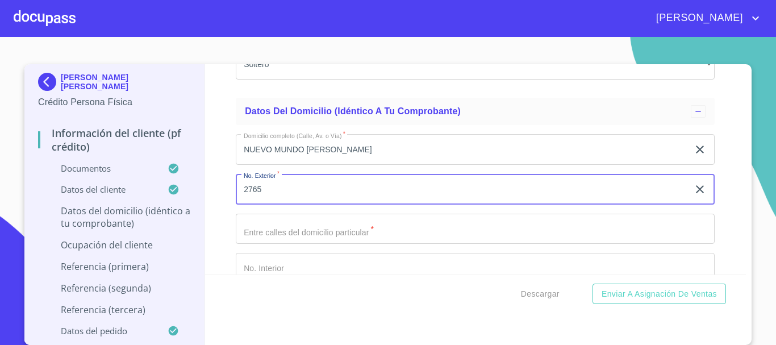
type input "2765"
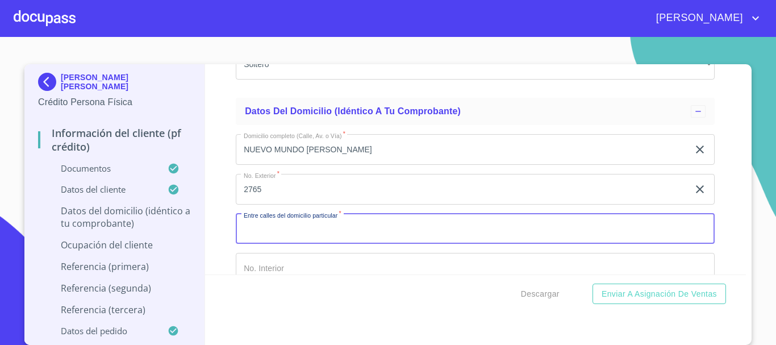
type input "E"
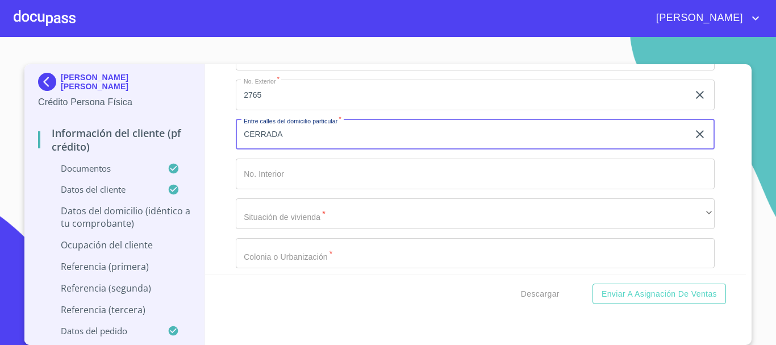
scroll to position [3976, 0]
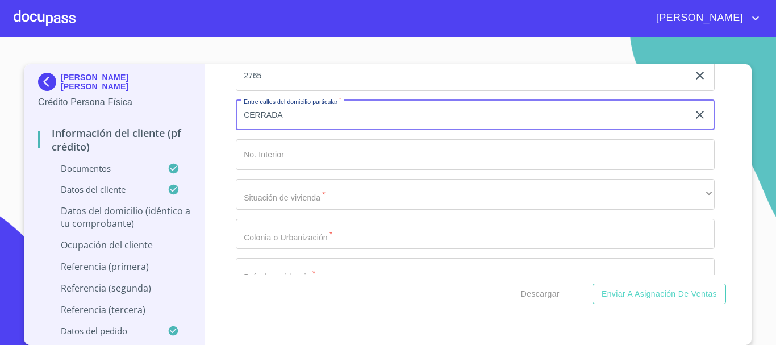
type input "CERRADA"
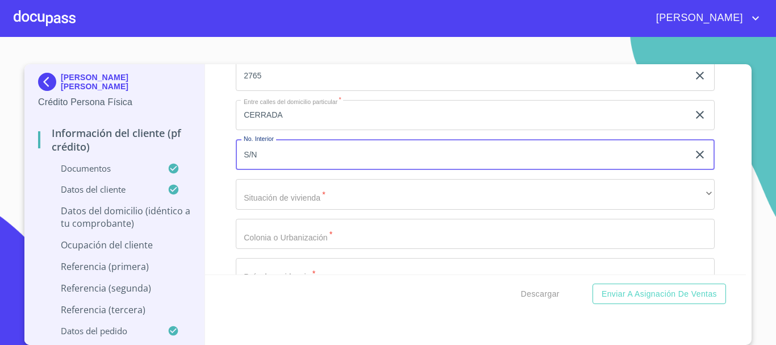
type input "S/N"
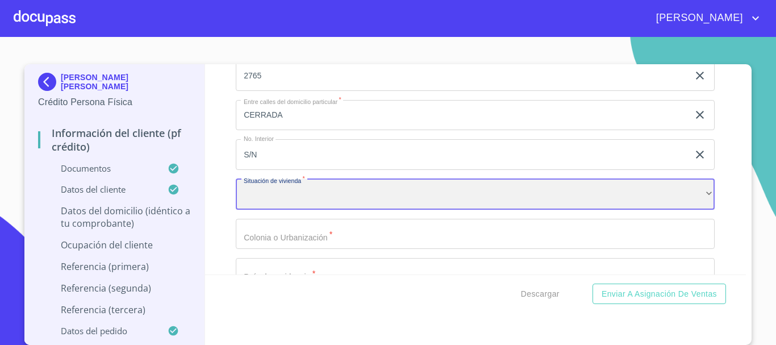
click at [341, 210] on div "​" at bounding box center [475, 194] width 479 height 31
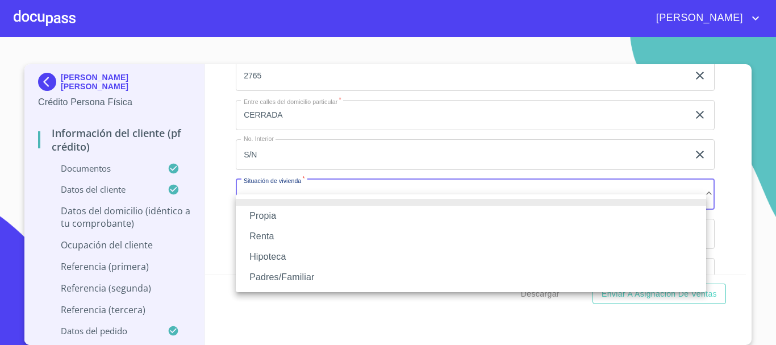
click at [342, 212] on li "Propia" at bounding box center [471, 216] width 470 height 20
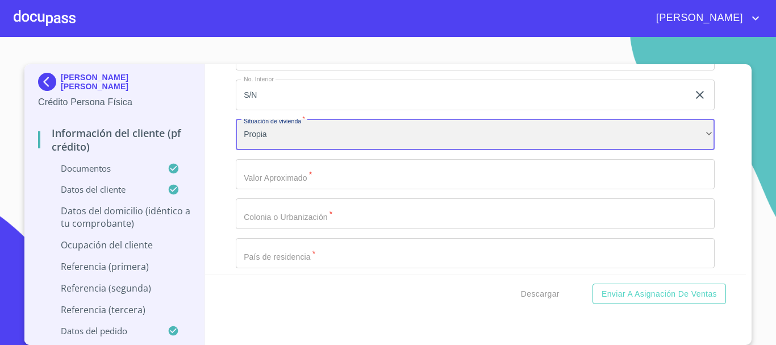
scroll to position [4089, 0]
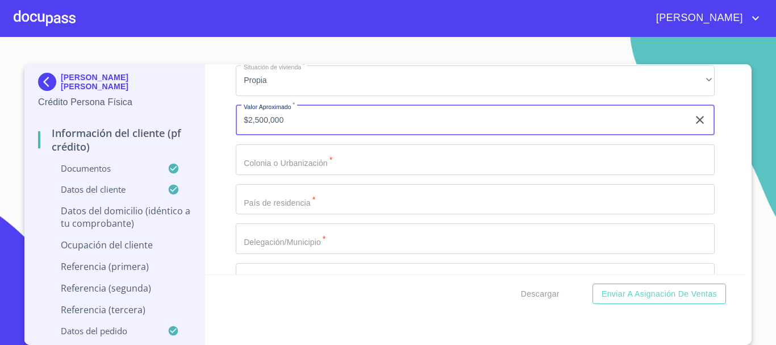
type input "$2,500,000"
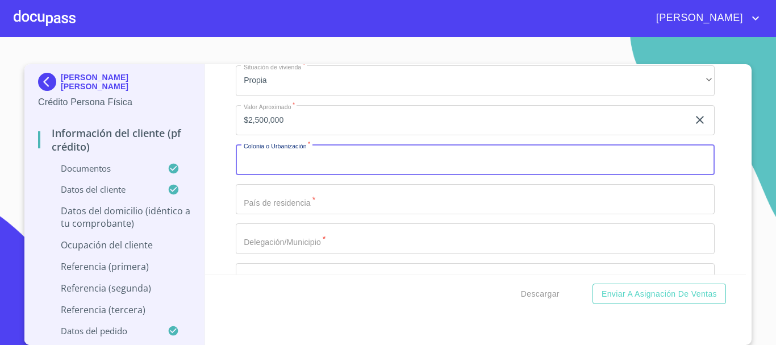
click at [359, 173] on input "Documento de identificación.   *" at bounding box center [475, 159] width 479 height 31
type input "JARDINES DE LA [PERSON_NAME]"
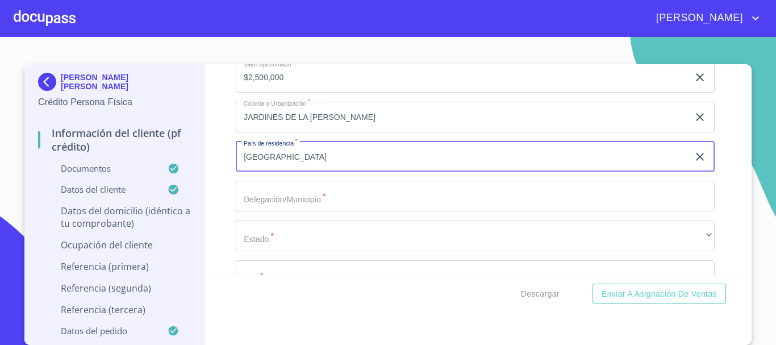
scroll to position [4203, 0]
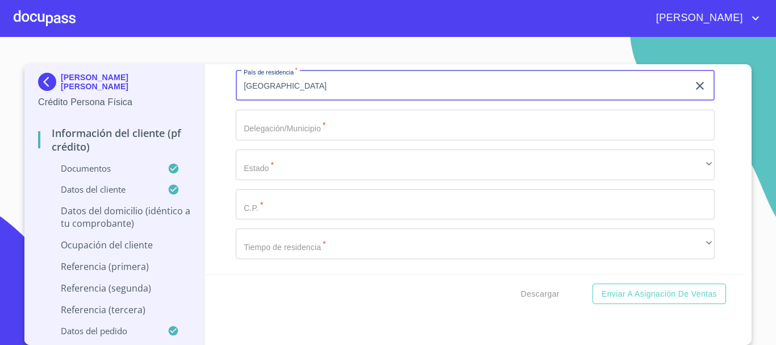
type input "[GEOGRAPHIC_DATA]"
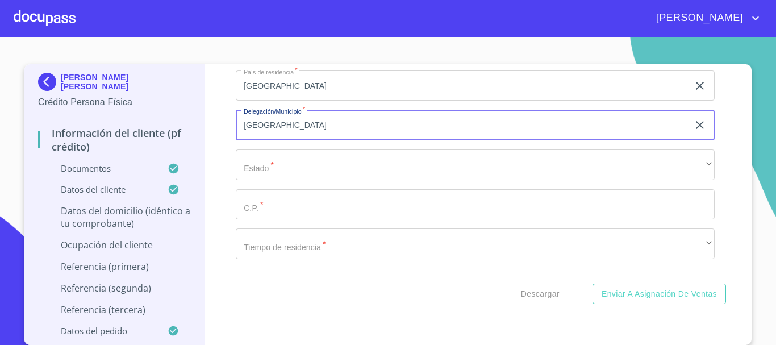
type input "[GEOGRAPHIC_DATA]"
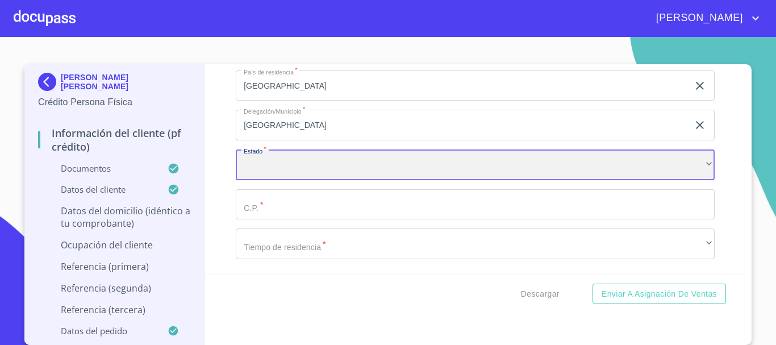
click at [637, 172] on div "​" at bounding box center [475, 164] width 479 height 31
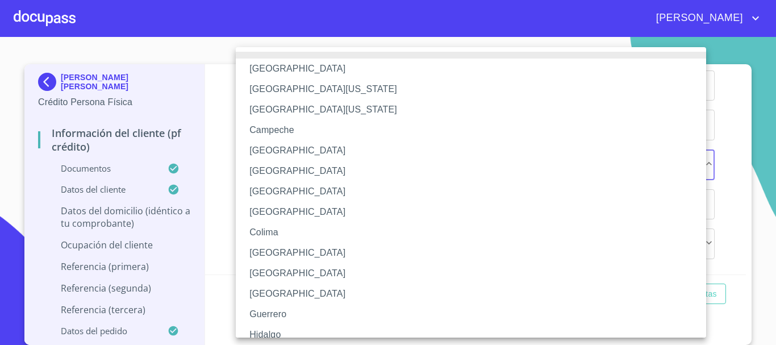
scroll to position [163, 0]
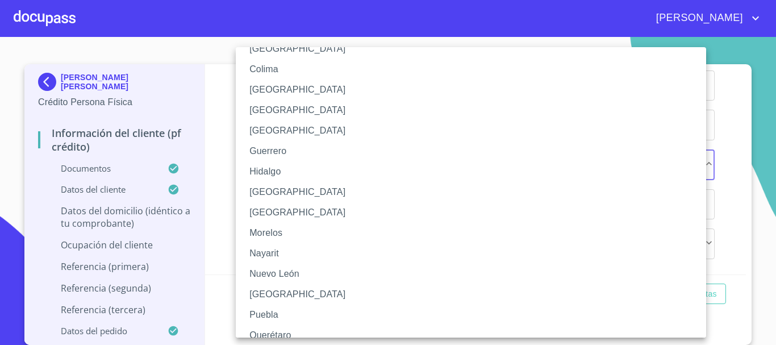
click at [643, 195] on li "[GEOGRAPHIC_DATA]" at bounding box center [475, 192] width 479 height 20
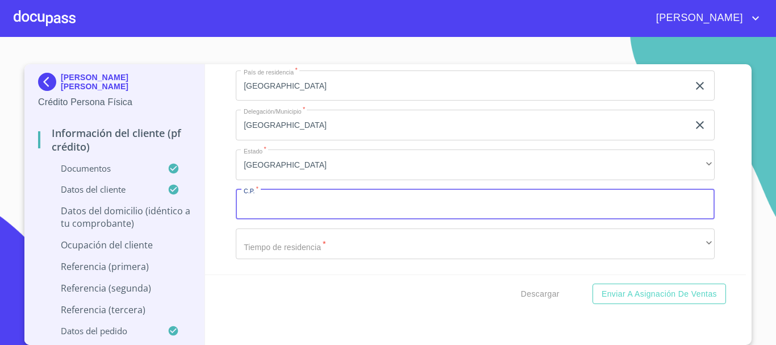
click at [392, 220] on input "Documento de identificación.   *" at bounding box center [475, 204] width 479 height 31
type input "44950"
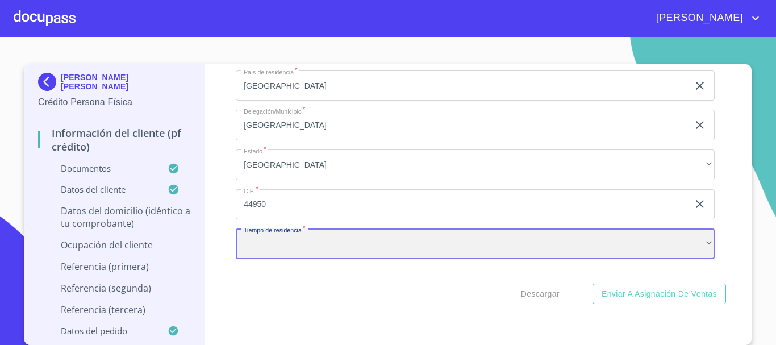
click at [487, 259] on div "​" at bounding box center [475, 243] width 479 height 31
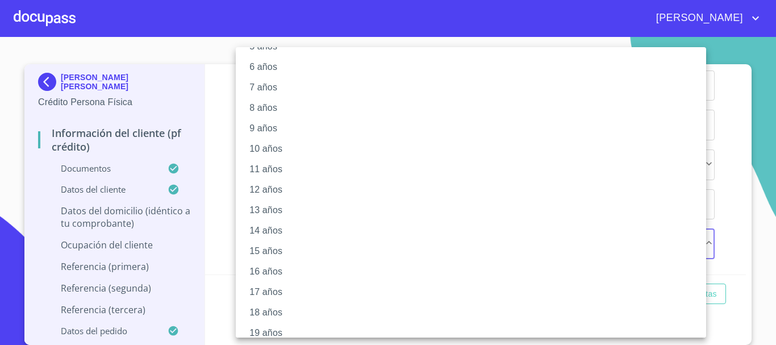
scroll to position [155, 0]
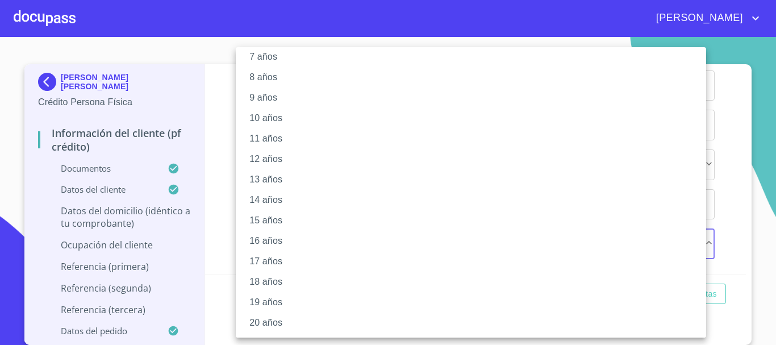
click at [276, 320] on li "20 años" at bounding box center [475, 322] width 479 height 20
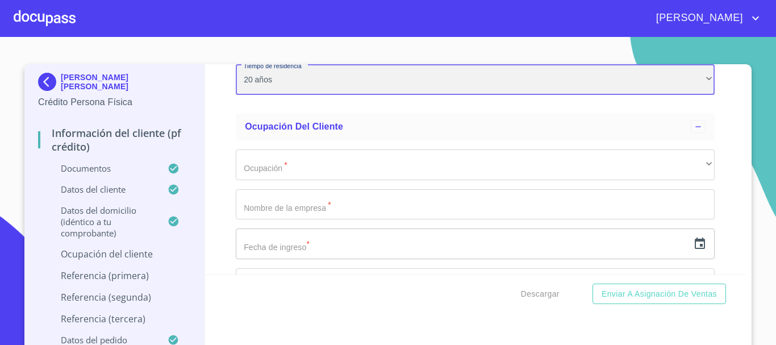
scroll to position [4373, 0]
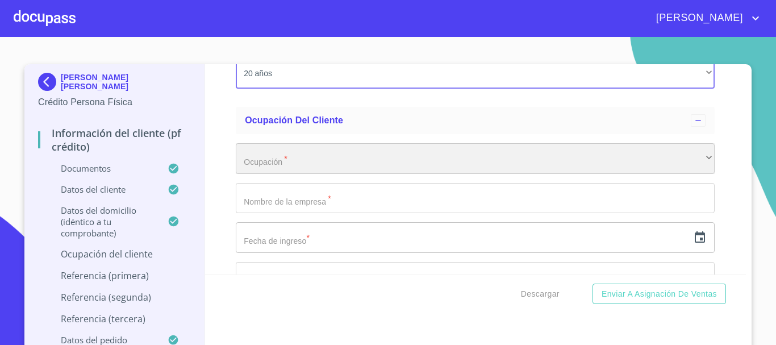
click at [418, 174] on div "​" at bounding box center [475, 158] width 479 height 31
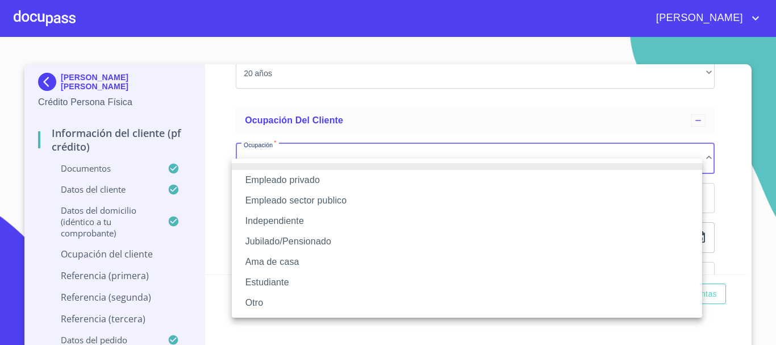
click at [458, 183] on li "Empleado privado" at bounding box center [467, 180] width 470 height 20
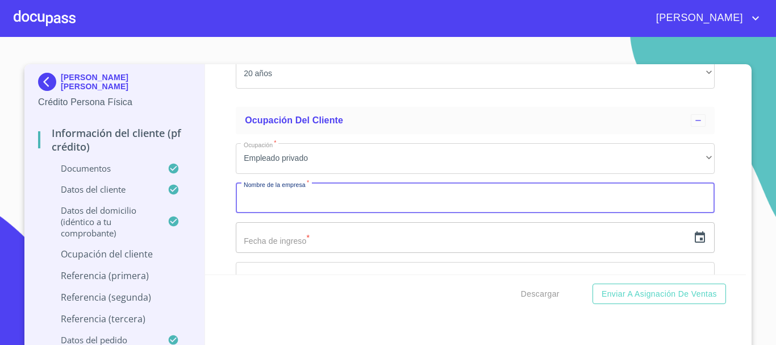
click at [364, 210] on input "Documento de identificación.   *" at bounding box center [475, 198] width 479 height 31
type input "GRUPO VENTA INTERNACIONAL SA DE CV"
click at [412, 252] on input "text" at bounding box center [462, 237] width 453 height 31
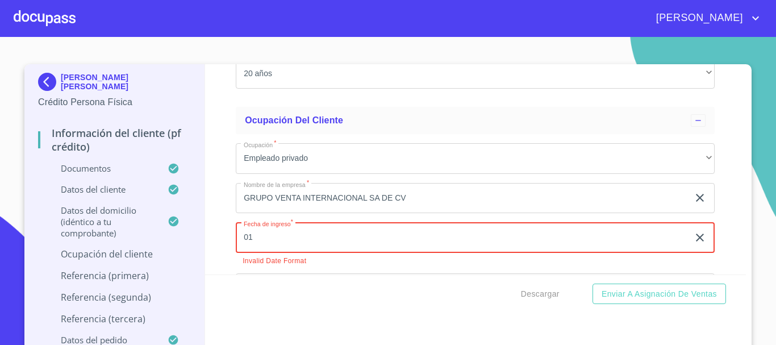
type input "01"
drag, startPoint x: 695, startPoint y: 249, endPoint x: 683, endPoint y: 254, distance: 13.3
click at [692, 252] on div "01 ​" at bounding box center [475, 237] width 479 height 31
click at [693, 244] on icon "button" at bounding box center [700, 238] width 14 height 14
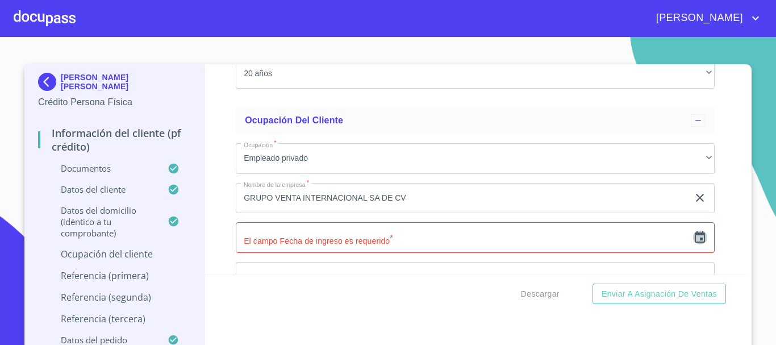
click at [693, 244] on icon "button" at bounding box center [700, 238] width 14 height 14
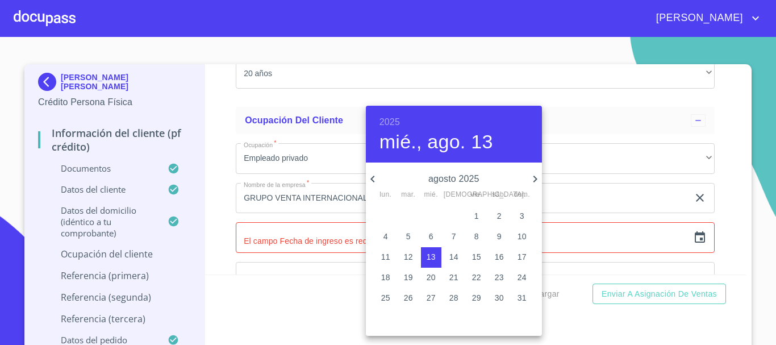
click at [388, 118] on h6 "2025" at bounding box center [389, 122] width 20 height 16
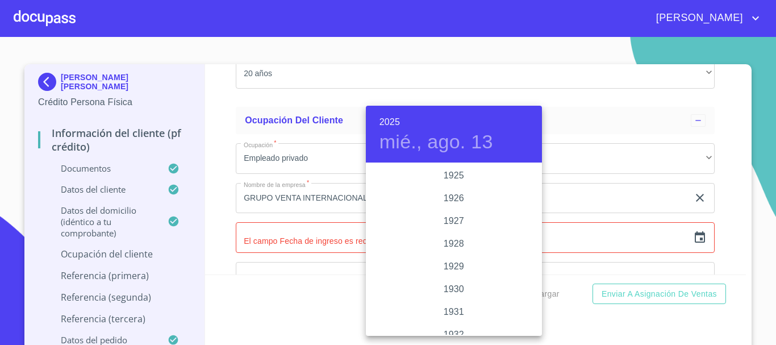
click at [388, 118] on h6 "2025" at bounding box center [389, 122] width 20 height 16
click at [445, 197] on div "2023" at bounding box center [454, 198] width 176 height 23
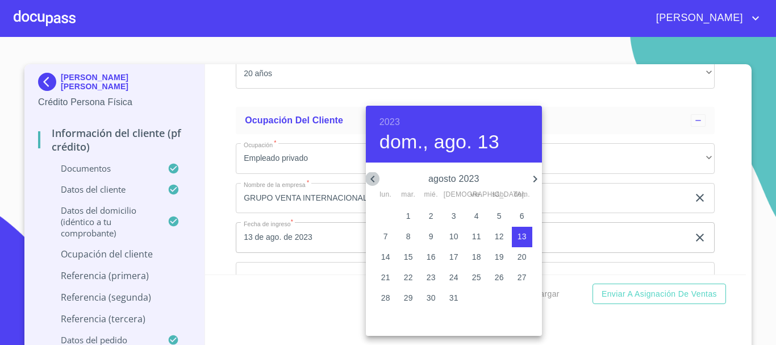
click at [371, 177] on icon "button" at bounding box center [373, 179] width 14 height 14
click at [373, 177] on icon "button" at bounding box center [373, 179] width 14 height 14
click at [373, 177] on icon "button" at bounding box center [372, 179] width 4 height 7
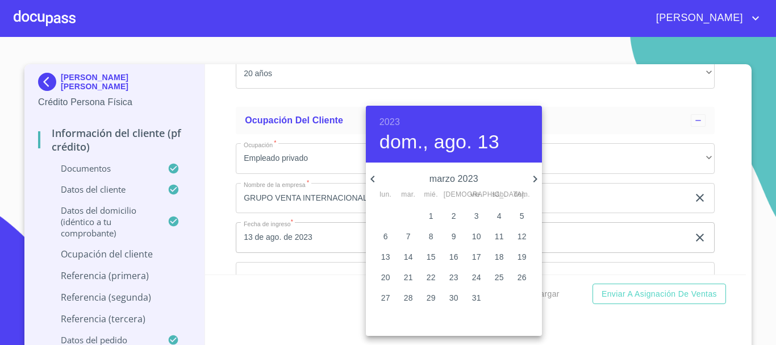
click at [375, 177] on icon "button" at bounding box center [373, 179] width 14 height 14
click at [377, 177] on icon "button" at bounding box center [373, 179] width 14 height 14
click at [533, 179] on icon "button" at bounding box center [535, 179] width 14 height 14
click at [453, 215] on p "2" at bounding box center [454, 215] width 5 height 11
type input "2 de feb. de 2023"
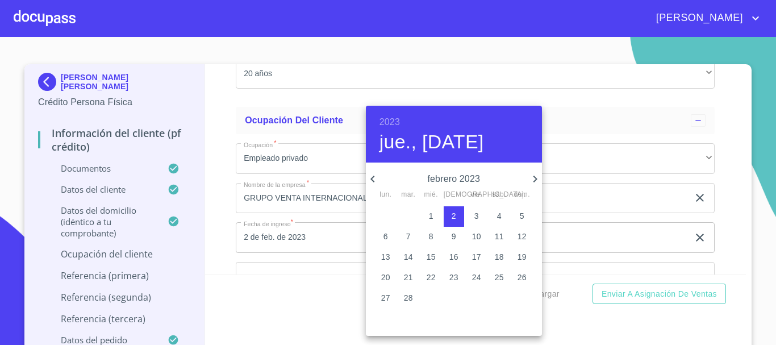
click at [712, 250] on div at bounding box center [388, 172] width 776 height 345
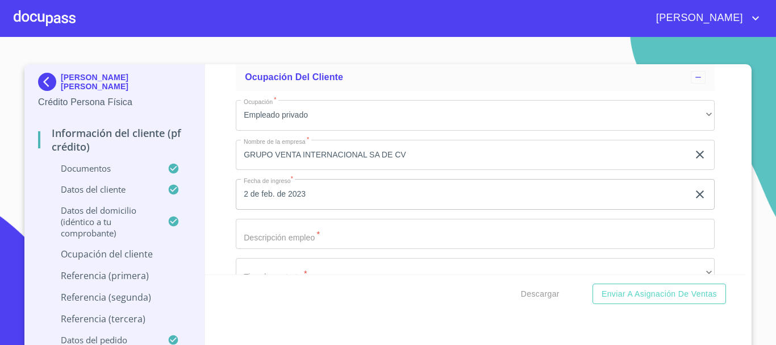
scroll to position [4487, 0]
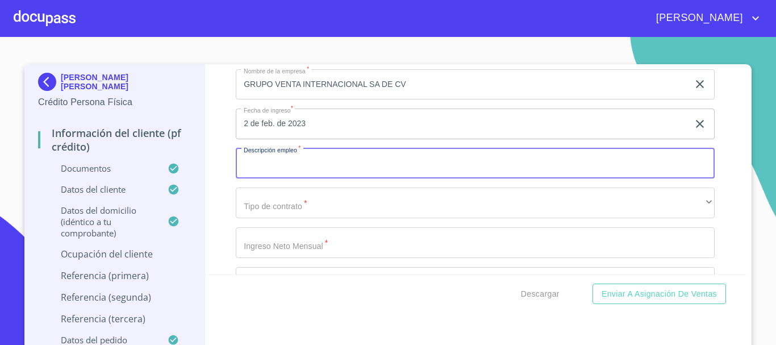
click at [335, 179] on input "Documento de identificación.   *" at bounding box center [475, 163] width 479 height 31
type input "COMERCIALIZADORA DE PRODUCTOS MEDICOS"
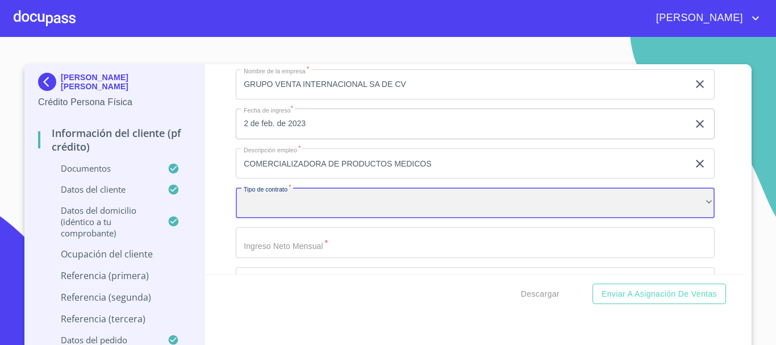
click at [327, 212] on div "​" at bounding box center [475, 202] width 479 height 31
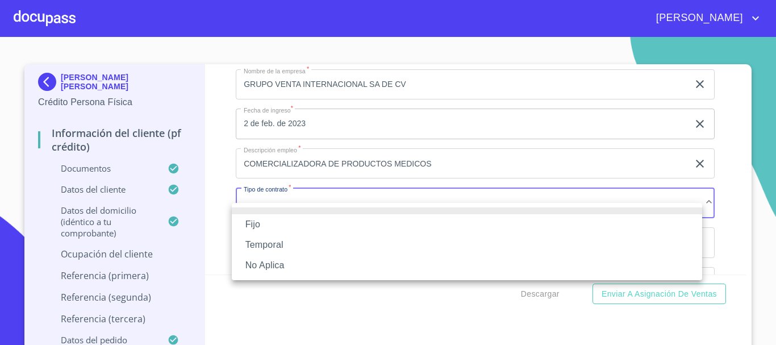
click at [268, 225] on li "Fijo" at bounding box center [467, 224] width 470 height 20
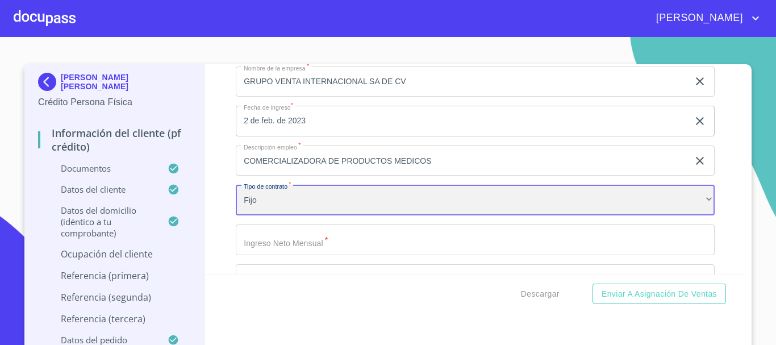
scroll to position [4544, 0]
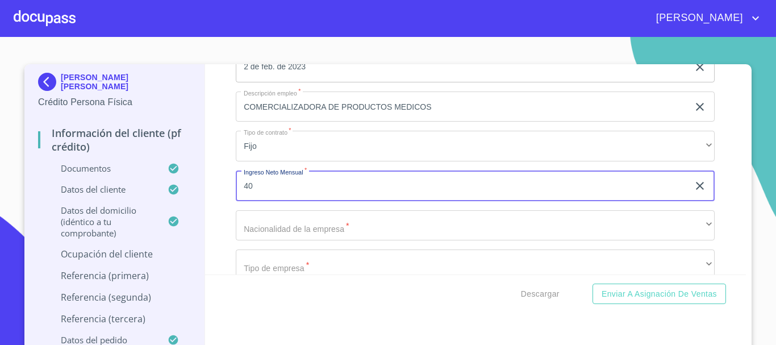
type input "4"
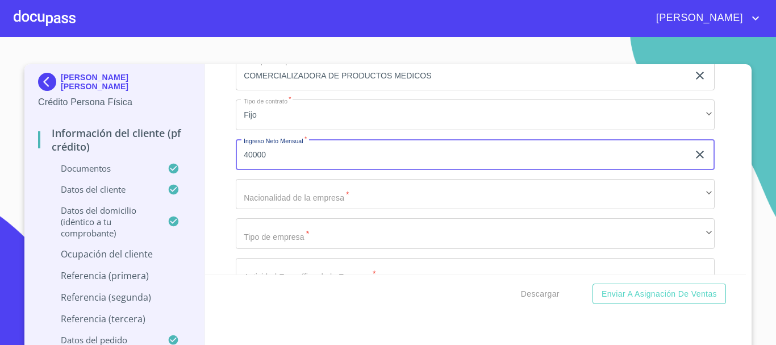
scroll to position [4601, 0]
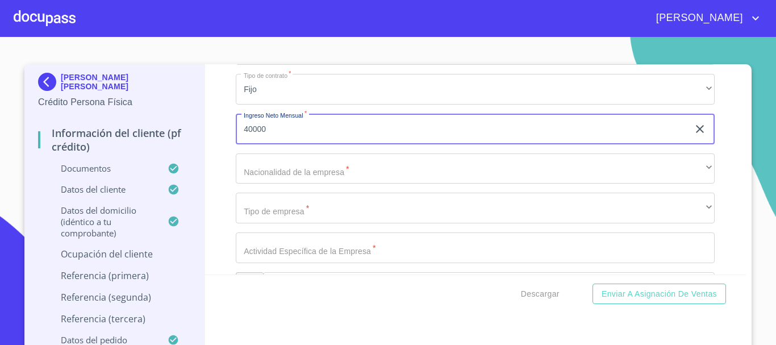
type input "40000"
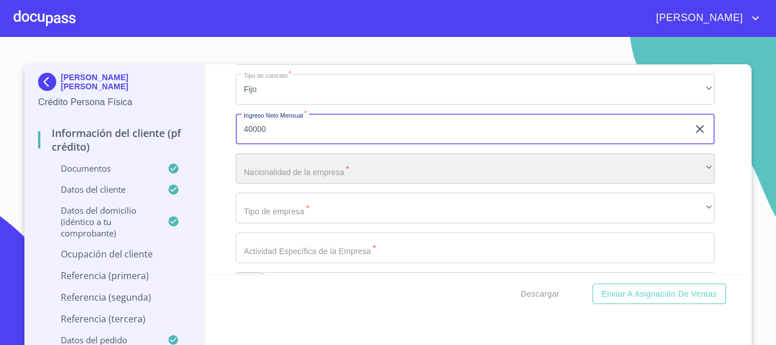
click at [378, 184] on div "​" at bounding box center [475, 168] width 479 height 31
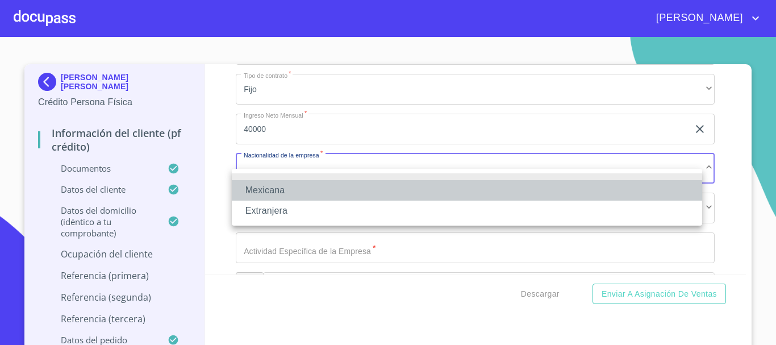
click at [319, 191] on li "Mexicana" at bounding box center [467, 190] width 470 height 20
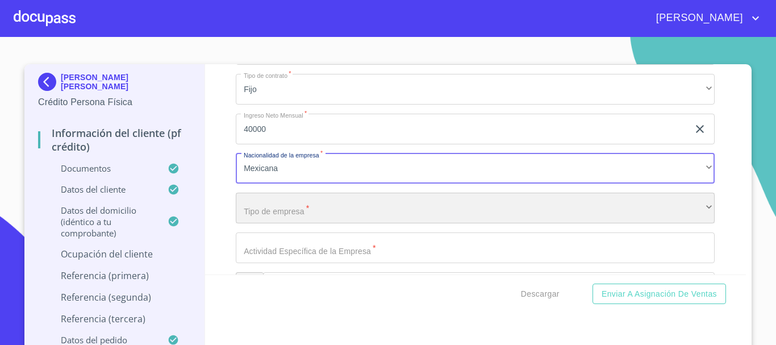
click at [356, 214] on div "​" at bounding box center [475, 208] width 479 height 31
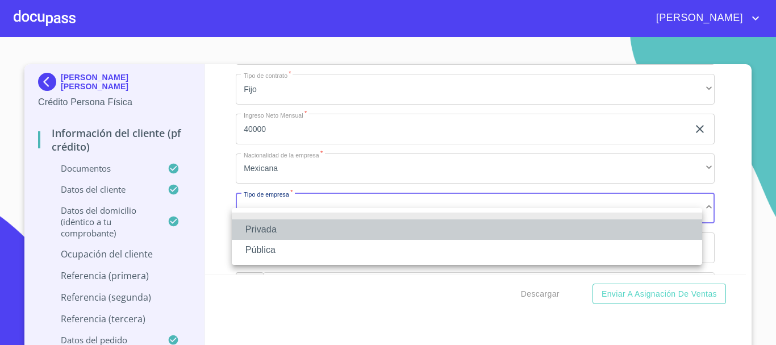
click at [300, 232] on li "Privada" at bounding box center [467, 229] width 470 height 20
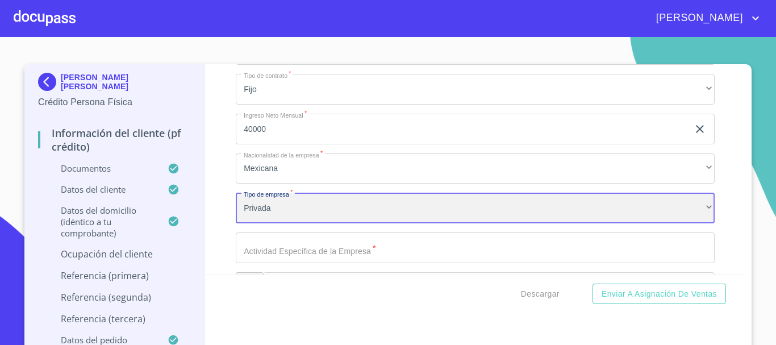
scroll to position [4657, 0]
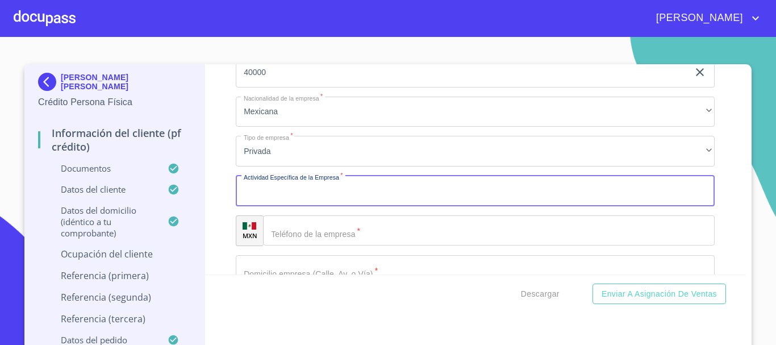
click at [399, 206] on input "Documento de identificación.   *" at bounding box center [475, 191] width 479 height 31
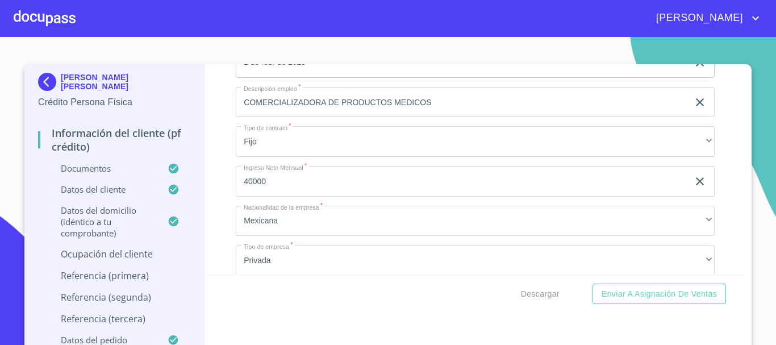
scroll to position [4544, 0]
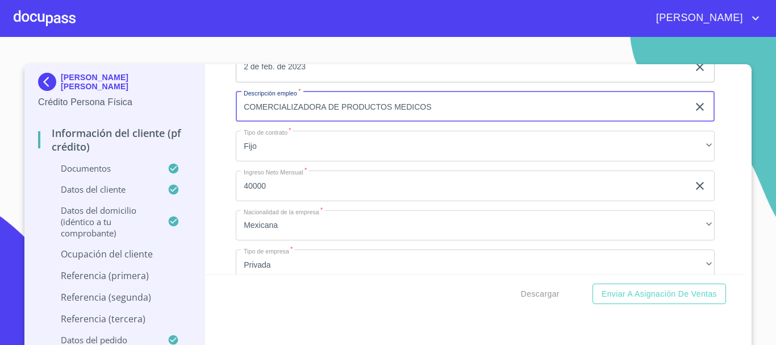
click at [445, 122] on input "COMERCIALIZADORA DE PRODUCTOS MEDICOS" at bounding box center [462, 106] width 453 height 31
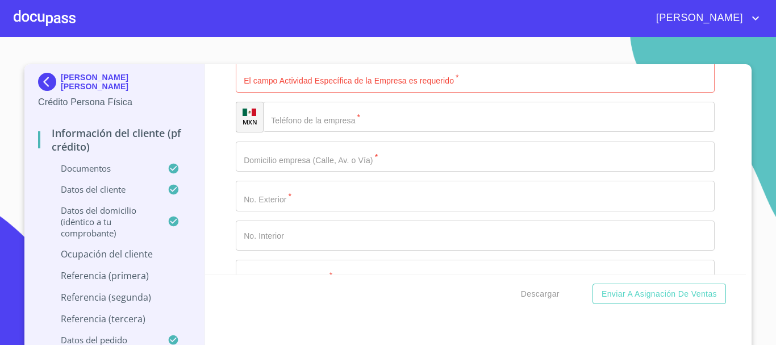
scroll to position [4657, 0]
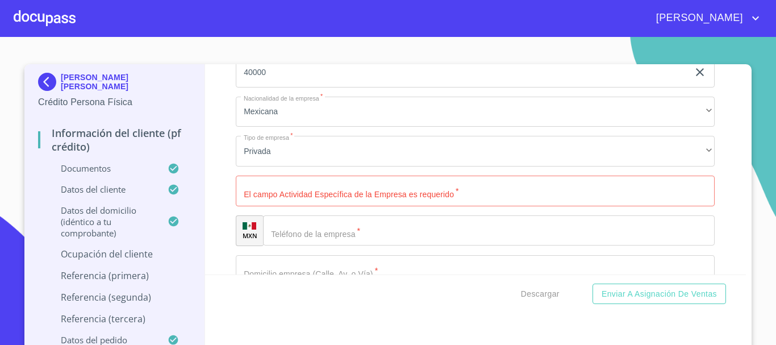
type input "CONTADOR"
click at [378, 204] on input "Documento de identificación.   *" at bounding box center [475, 191] width 479 height 31
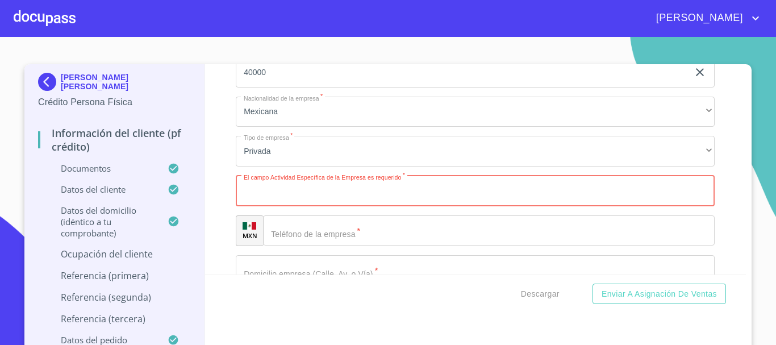
paste input "COMERCIALIZADORA DE PRODUCTOS MEDICOS"
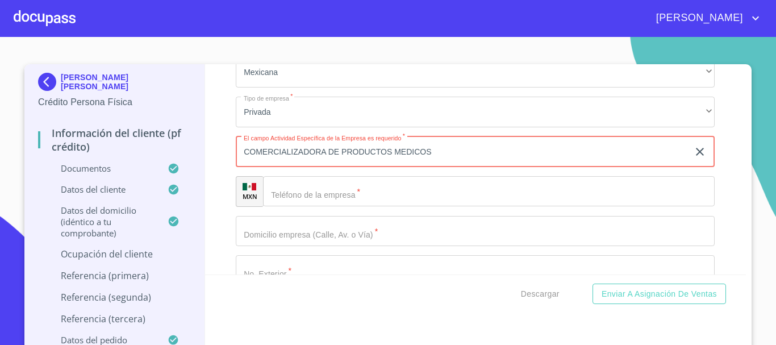
scroll to position [4771, 0]
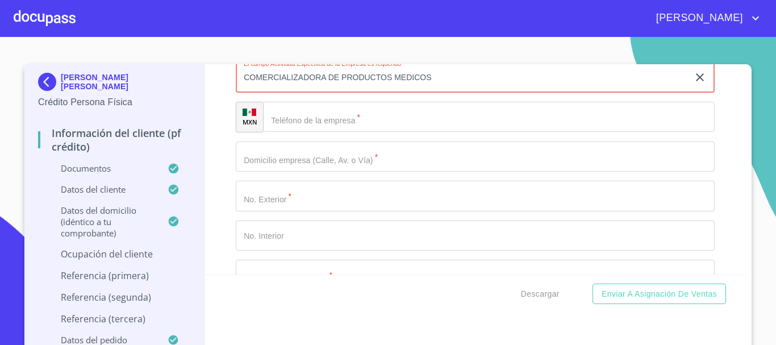
type input "COMERCIALIZADORA DE PRODUCTOS MEDICOS"
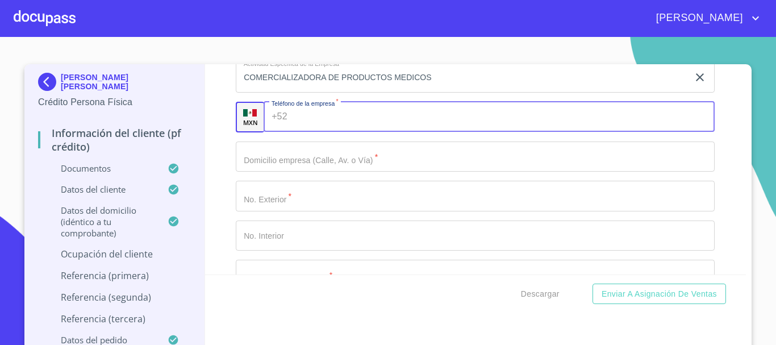
click at [364, 132] on input "Documento de identificación.   *" at bounding box center [503, 117] width 423 height 31
type input "[PHONE_NUMBER]"
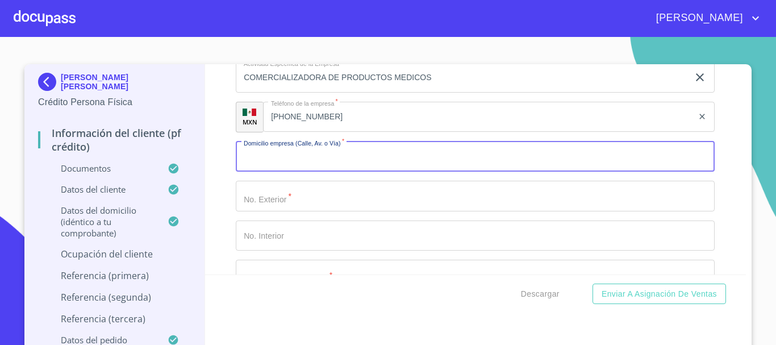
click at [393, 168] on input "Documento de identificación.   *" at bounding box center [475, 156] width 479 height 31
type input "[PERSON_NAME]"
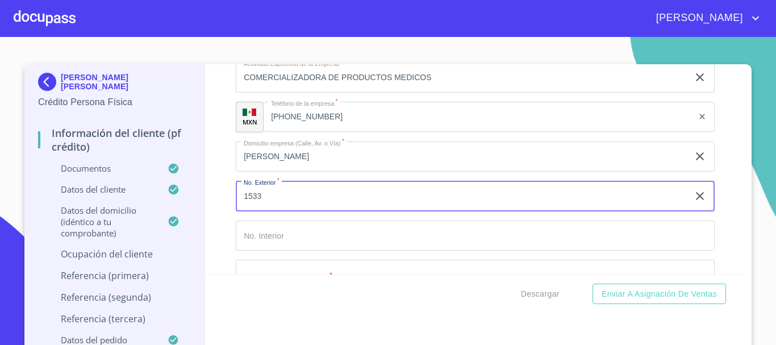
type input "1533"
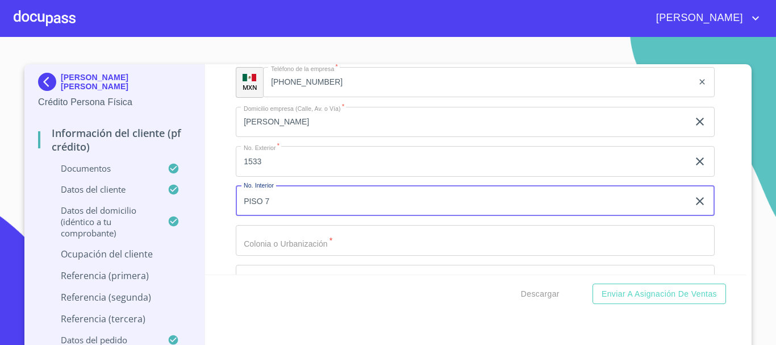
scroll to position [4885, 0]
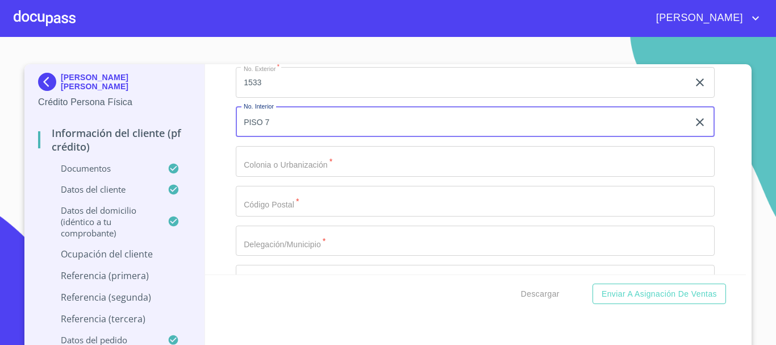
type input "PISO 7"
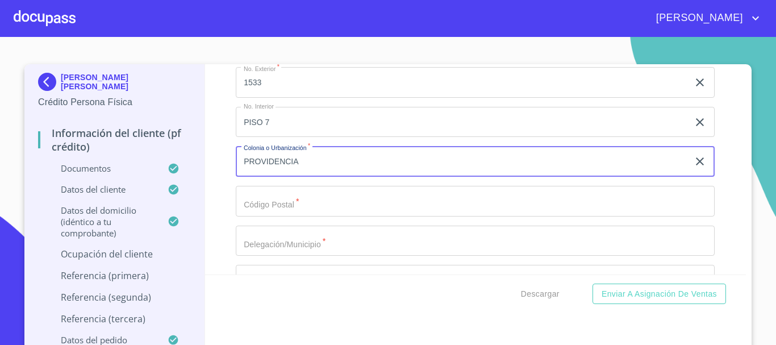
type input "PROVIDENCIA"
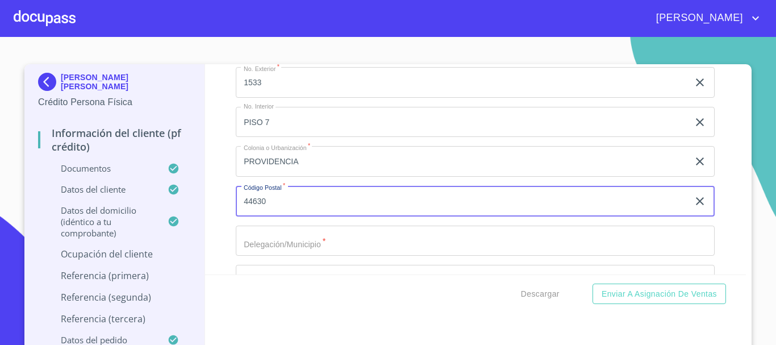
type input "44630"
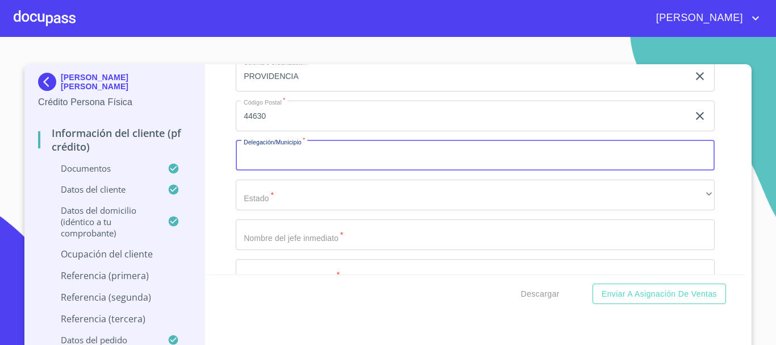
scroll to position [4998, 0]
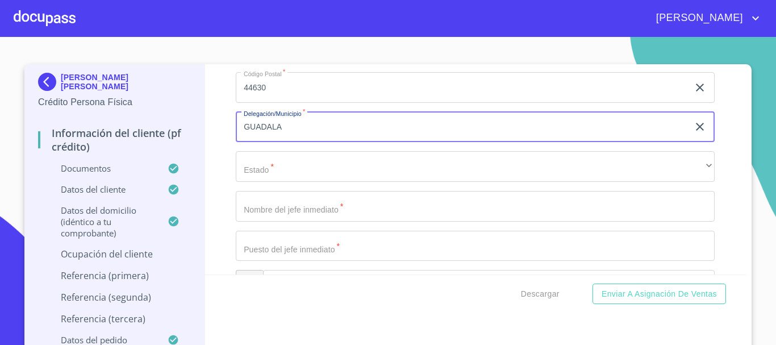
type input "[GEOGRAPHIC_DATA]"
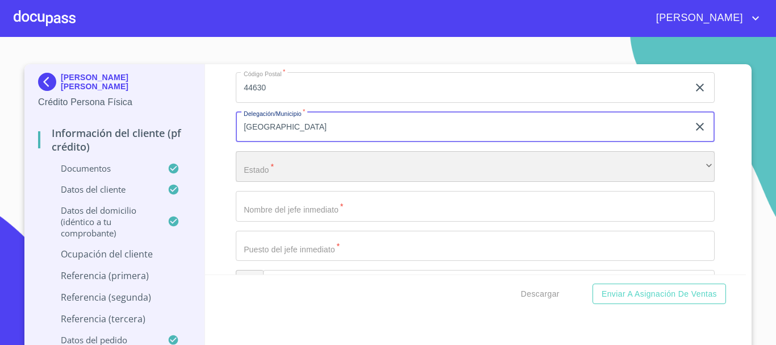
click at [337, 182] on div "​" at bounding box center [475, 166] width 479 height 31
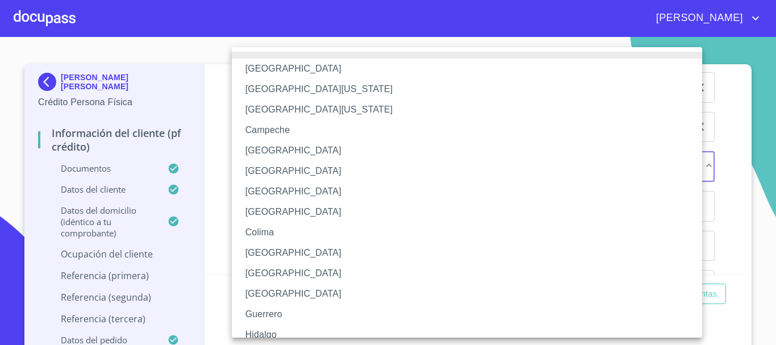
scroll to position [163, 0]
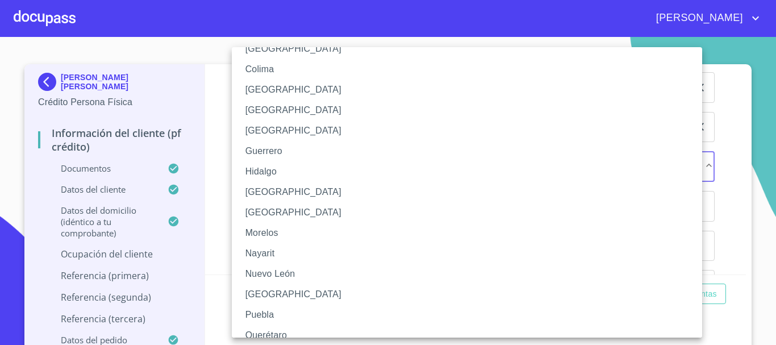
click at [279, 190] on li "[GEOGRAPHIC_DATA]" at bounding box center [471, 192] width 479 height 20
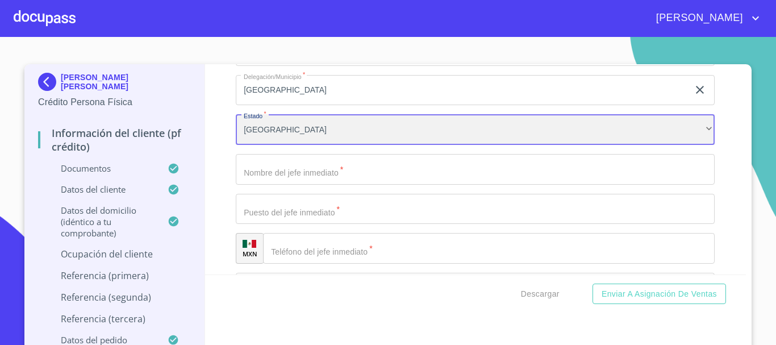
scroll to position [5055, 0]
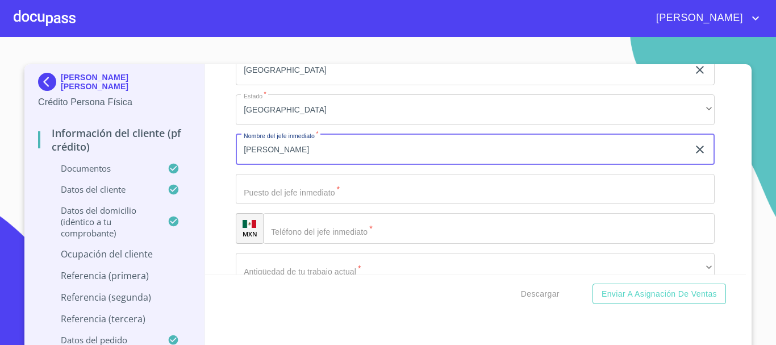
type input "[PERSON_NAME]"
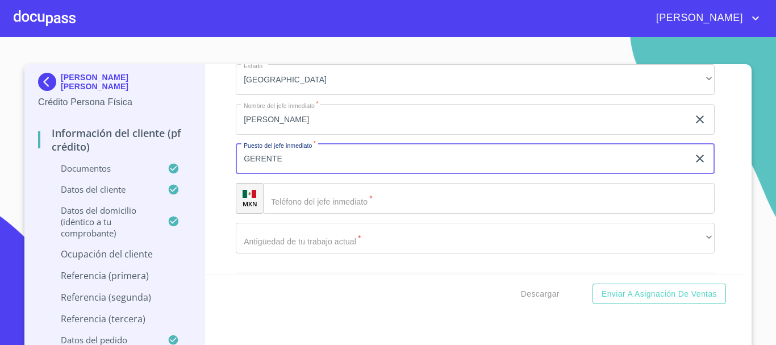
scroll to position [5112, 0]
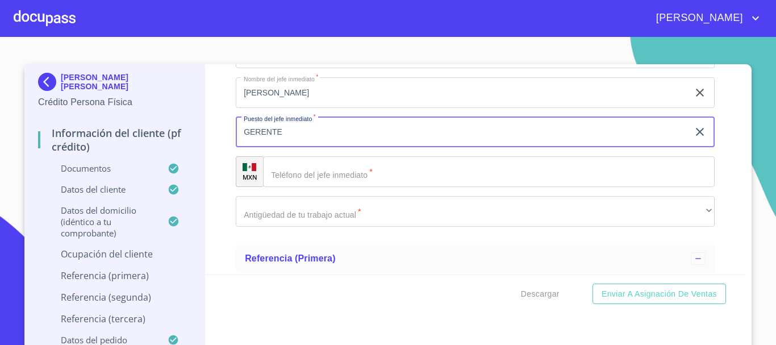
type input "GERENTE"
click at [382, 186] on input "Documento de identificación.   *" at bounding box center [489, 171] width 452 height 31
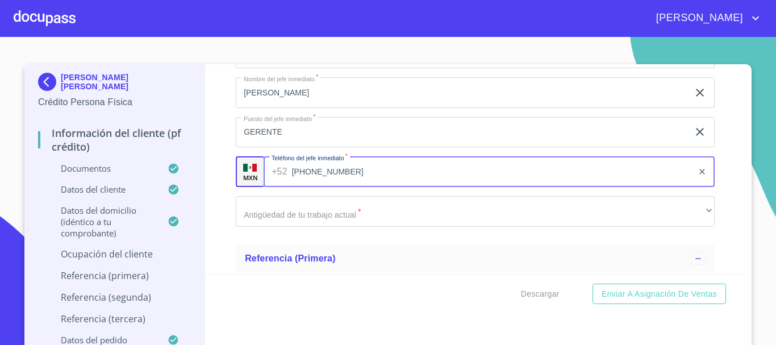
type input "[PHONE_NUMBER]"
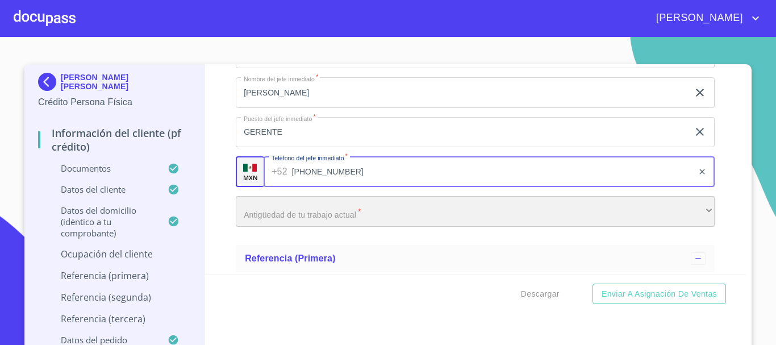
click at [410, 216] on div "​" at bounding box center [475, 211] width 479 height 31
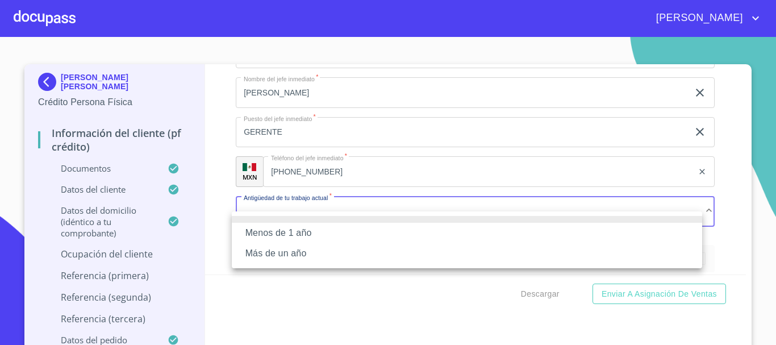
click at [429, 188] on div at bounding box center [388, 172] width 776 height 345
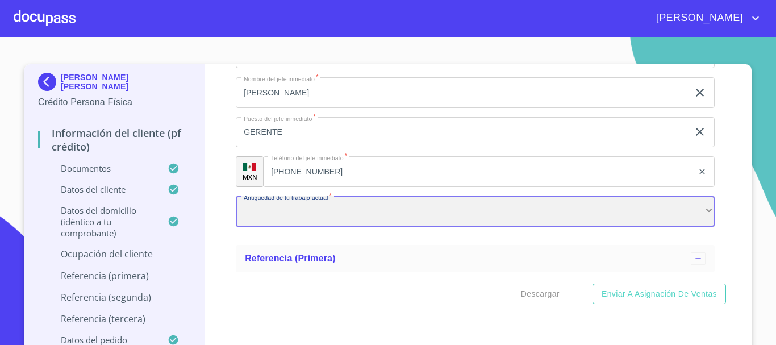
click at [374, 225] on div "​" at bounding box center [475, 211] width 479 height 31
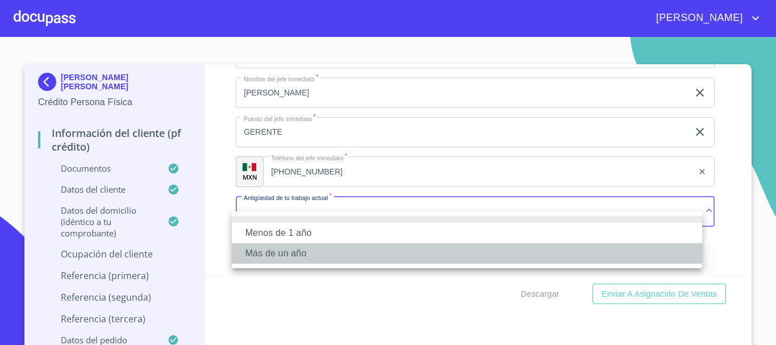
click at [318, 249] on li "Más de un año" at bounding box center [467, 253] width 470 height 20
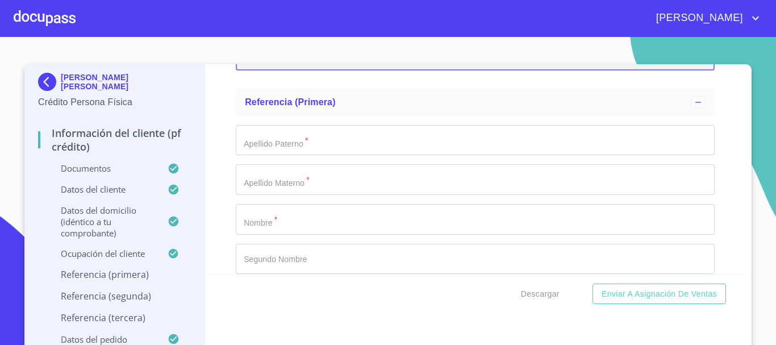
scroll to position [5282, 0]
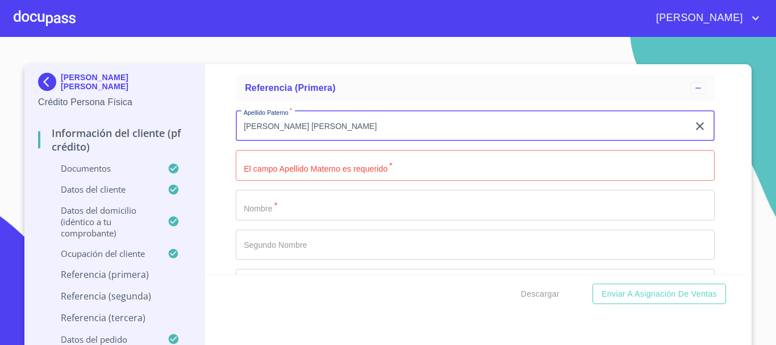
click at [377, 135] on input "[PERSON_NAME] [PERSON_NAME]" at bounding box center [462, 126] width 453 height 31
type input "U"
type input "GUERRA"
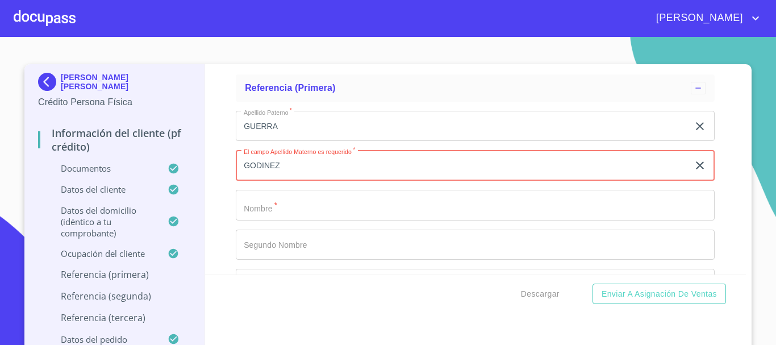
type input "GODINEZ"
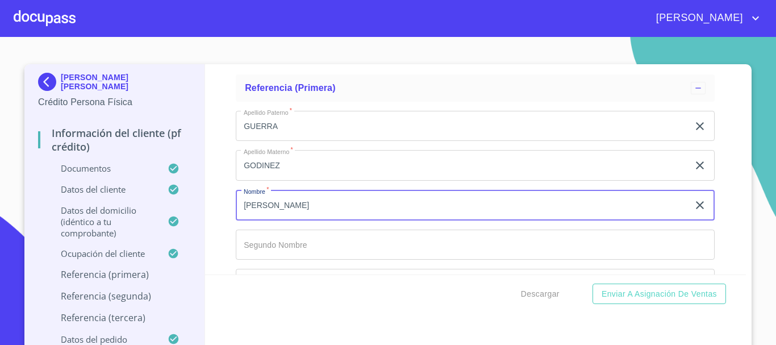
type input "[PERSON_NAME]"
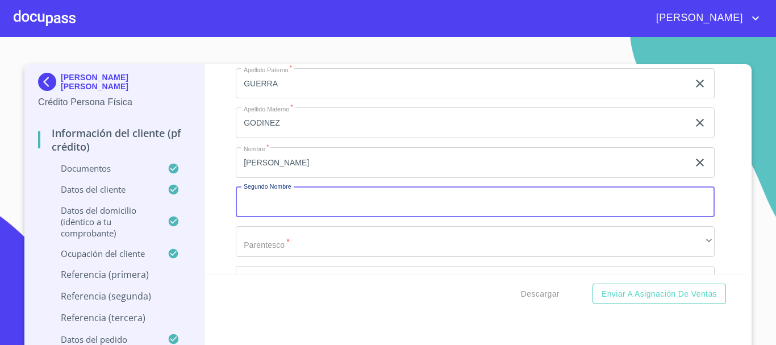
scroll to position [5396, 0]
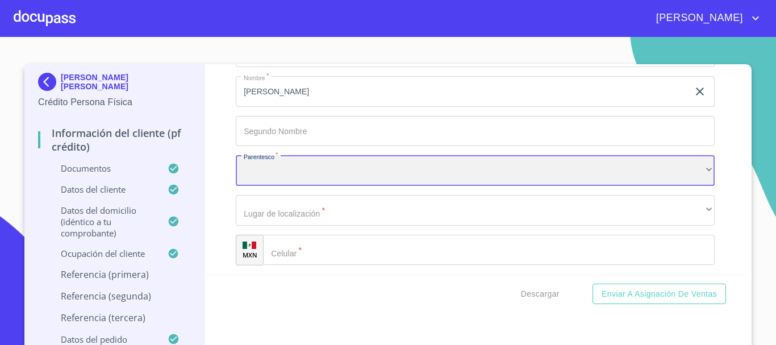
click at [415, 185] on div "​" at bounding box center [475, 170] width 479 height 31
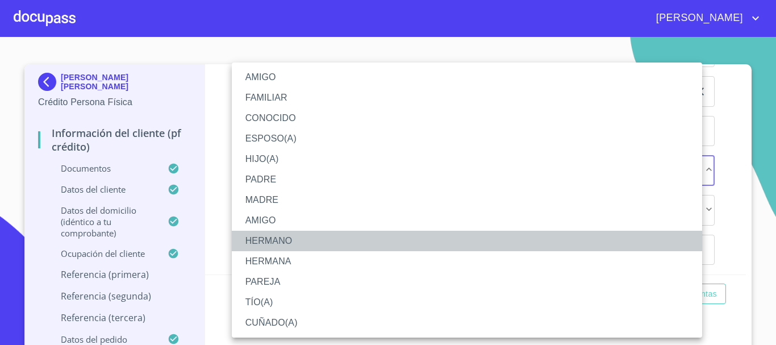
click at [294, 232] on li "HERMANO" at bounding box center [467, 241] width 470 height 20
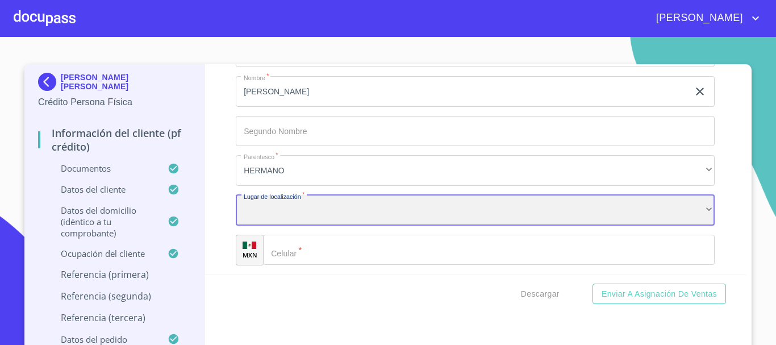
click at [328, 222] on div "​" at bounding box center [475, 210] width 479 height 31
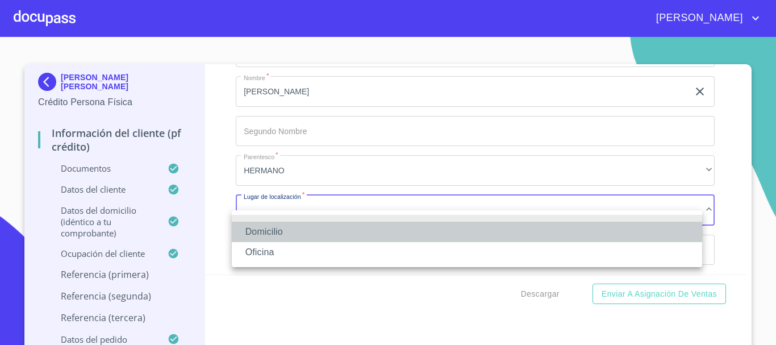
click at [291, 231] on li "Domicilio" at bounding box center [467, 232] width 470 height 20
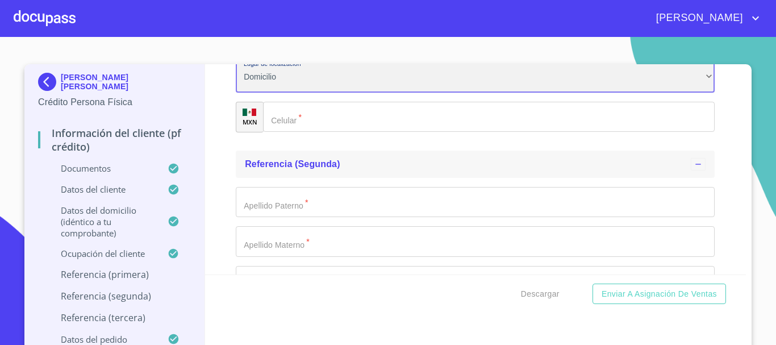
scroll to position [5566, 0]
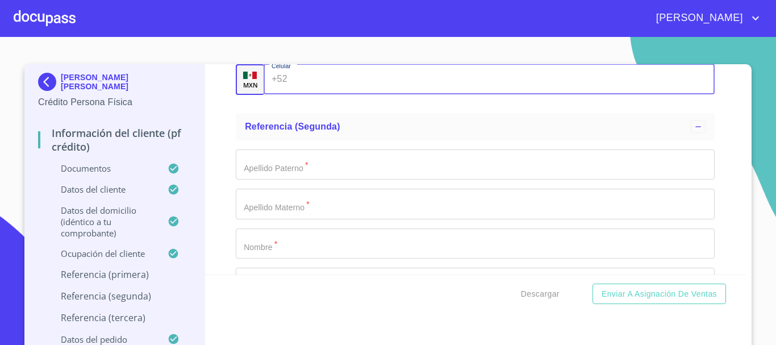
click at [325, 90] on input "Documento de identificación.   *" at bounding box center [503, 79] width 423 height 31
type input "[PHONE_NUMBER]"
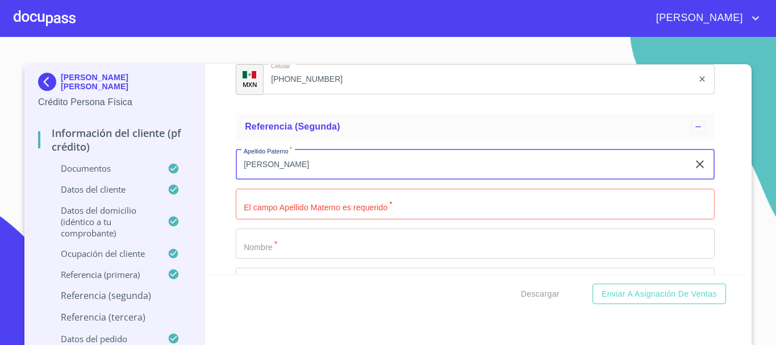
type input "[PERSON_NAME]"
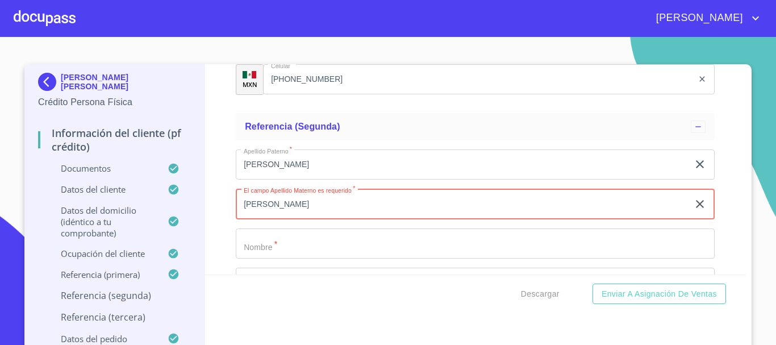
type input "[PERSON_NAME]"
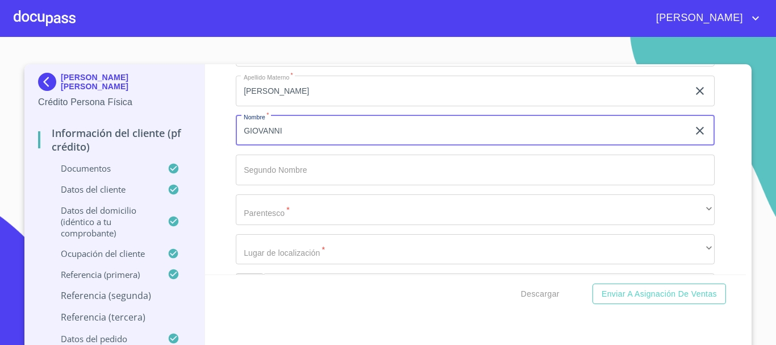
scroll to position [5680, 0]
type input "GIOVANNI"
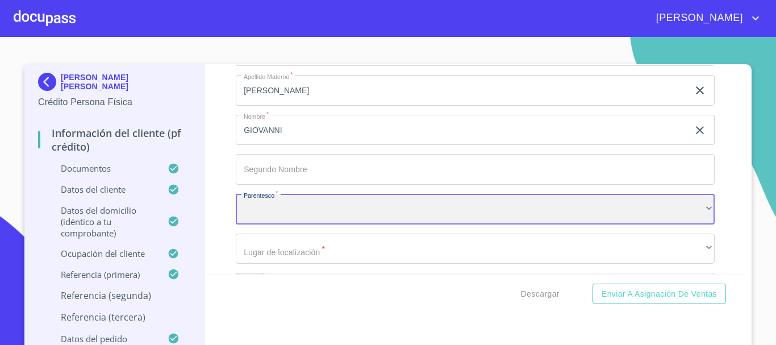
click at [316, 216] on div "​" at bounding box center [475, 209] width 479 height 31
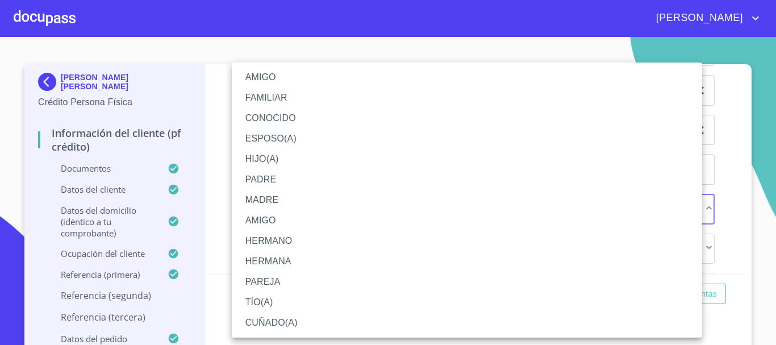
click at [286, 219] on li "AMIGO" at bounding box center [467, 220] width 470 height 20
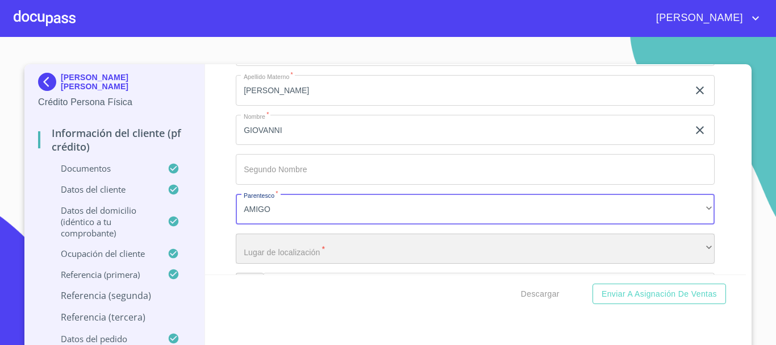
click at [304, 261] on div "​" at bounding box center [475, 248] width 479 height 31
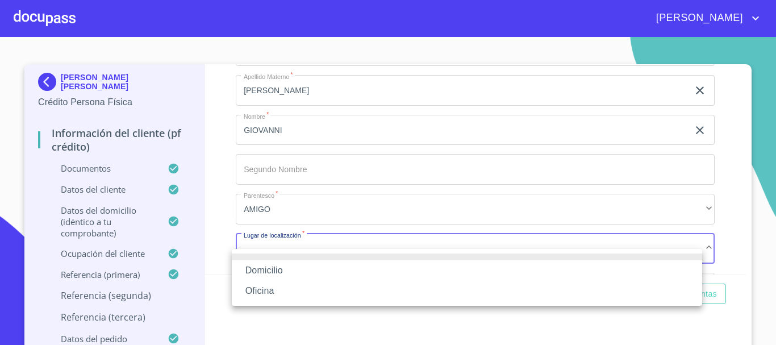
click at [277, 275] on li "Domicilio" at bounding box center [467, 270] width 470 height 20
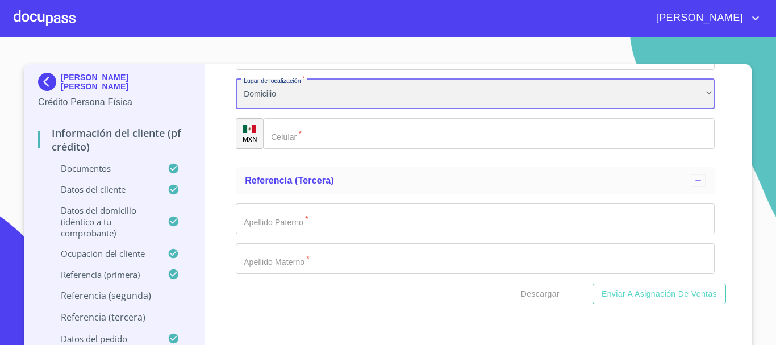
scroll to position [5854, 0]
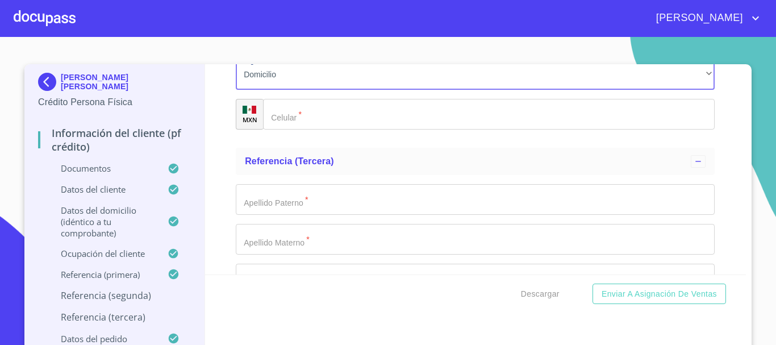
click at [362, 129] on input "Documento de identificación.   *" at bounding box center [489, 114] width 452 height 31
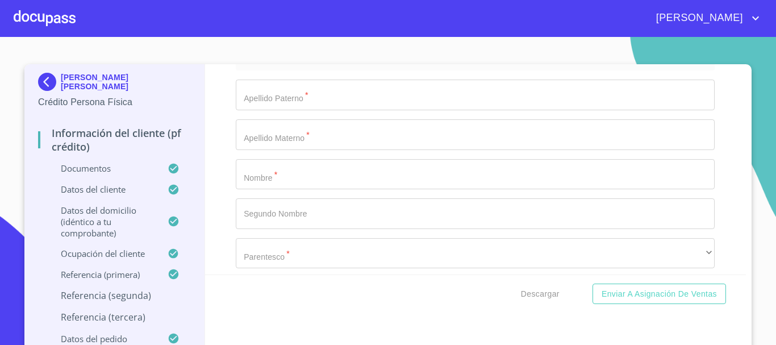
scroll to position [5967, 0]
type input "[PHONE_NUMBER]"
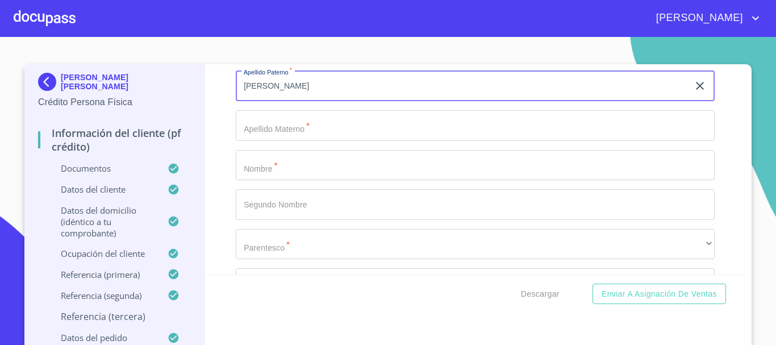
type input "[PERSON_NAME]"
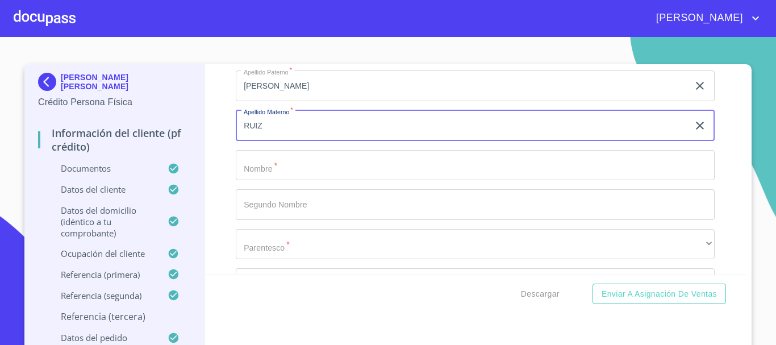
type input "RUIZ"
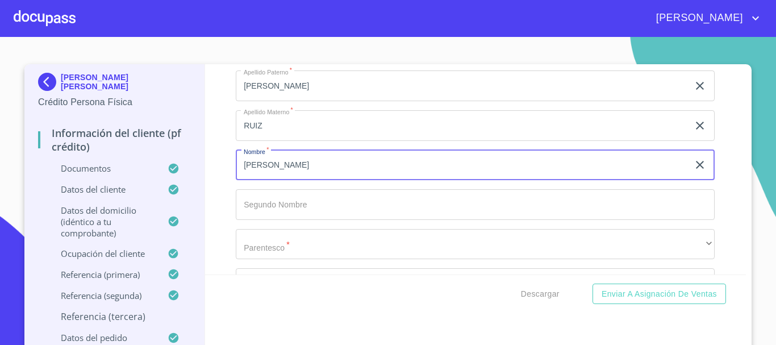
type input "[PERSON_NAME]"
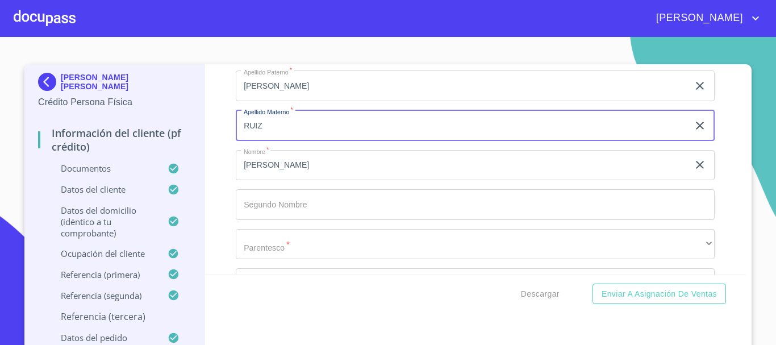
click at [357, 134] on input "RUIZ" at bounding box center [462, 125] width 453 height 31
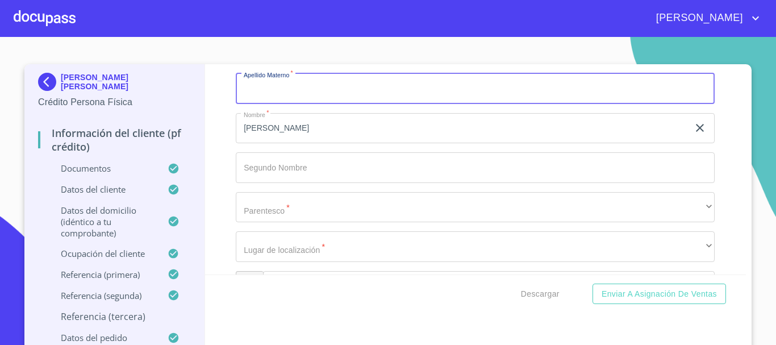
scroll to position [6024, 0]
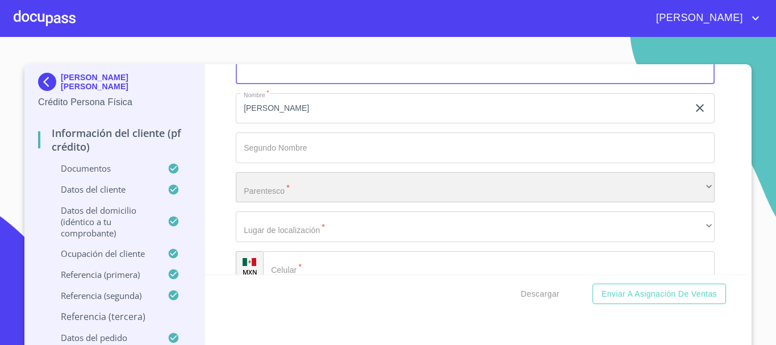
click at [285, 199] on div "​" at bounding box center [475, 187] width 479 height 31
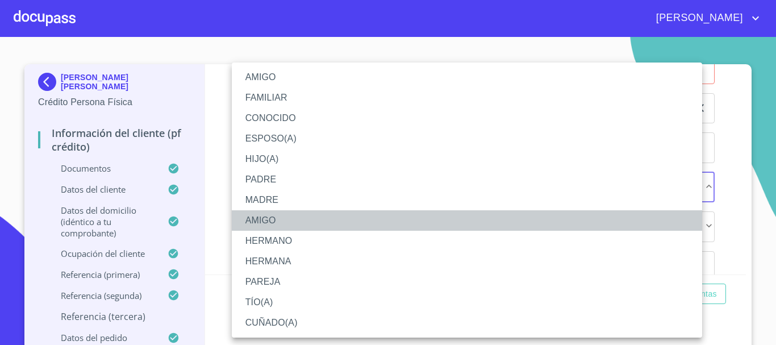
click at [273, 216] on li "AMIGO" at bounding box center [467, 220] width 470 height 20
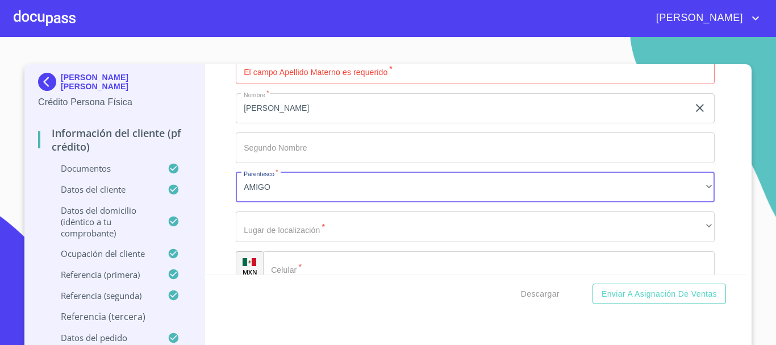
click at [313, 84] on input "Documento de identificación.   *" at bounding box center [475, 68] width 479 height 31
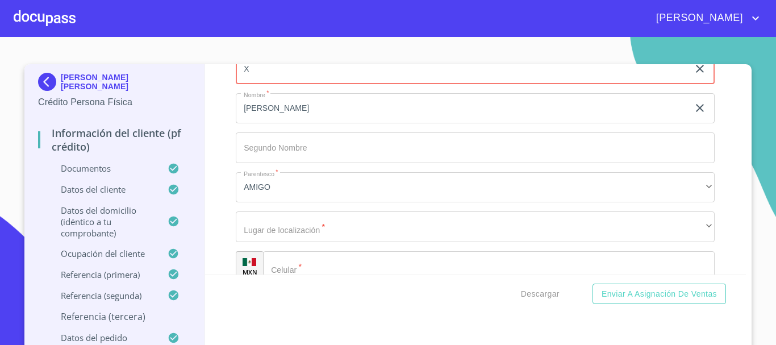
type input "X"
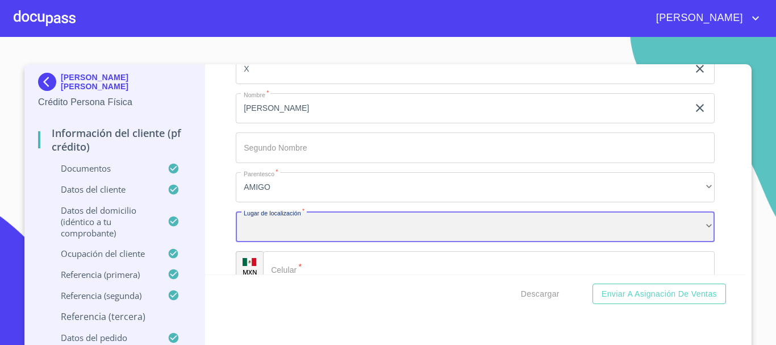
click at [300, 232] on div "​" at bounding box center [475, 226] width 479 height 31
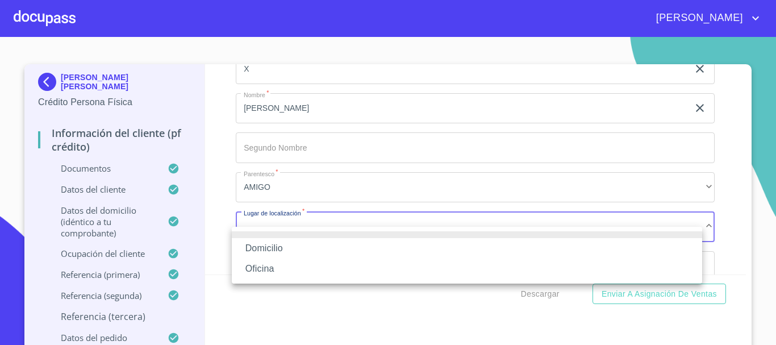
click at [285, 246] on li "Domicilio" at bounding box center [467, 248] width 470 height 20
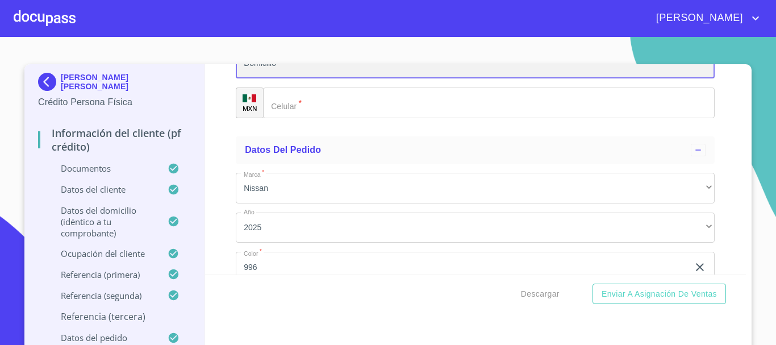
scroll to position [6194, 0]
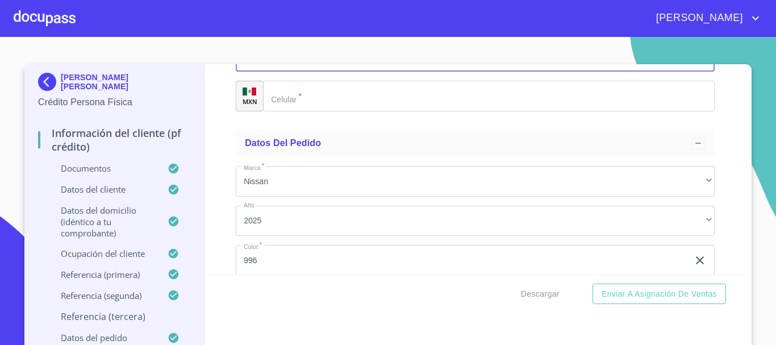
click at [316, 111] on input "Documento de identificación.   *" at bounding box center [489, 96] width 452 height 31
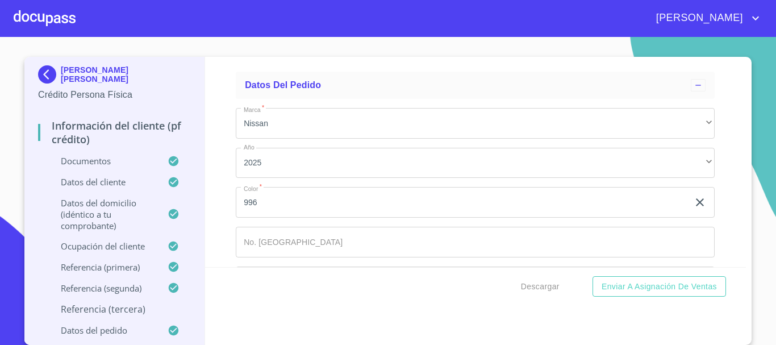
scroll to position [6302, 0]
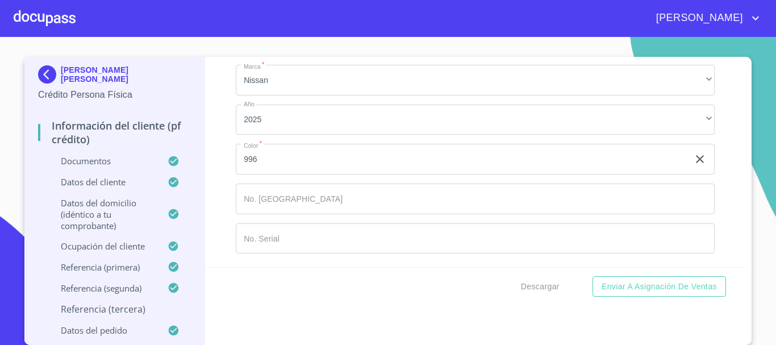
type input "[PHONE_NUMBER]"
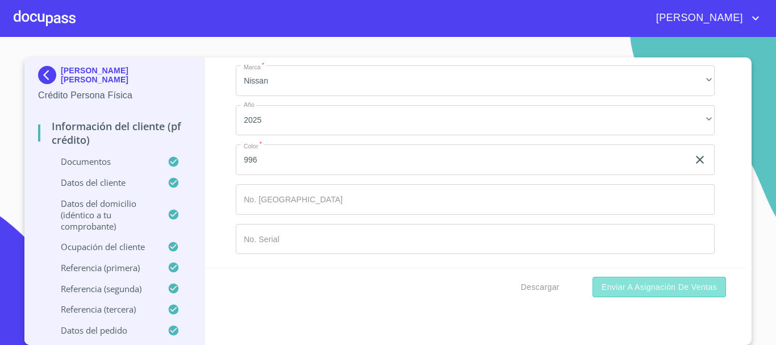
click at [680, 284] on span "Enviar a Asignación de Ventas" at bounding box center [658, 287] width 115 height 14
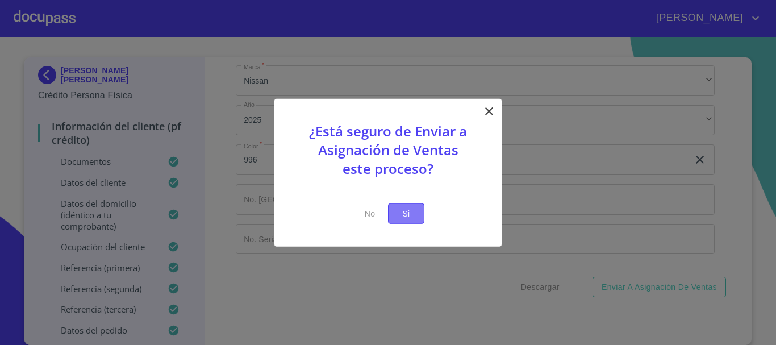
click at [413, 214] on span "Si" at bounding box center [406, 213] width 18 height 14
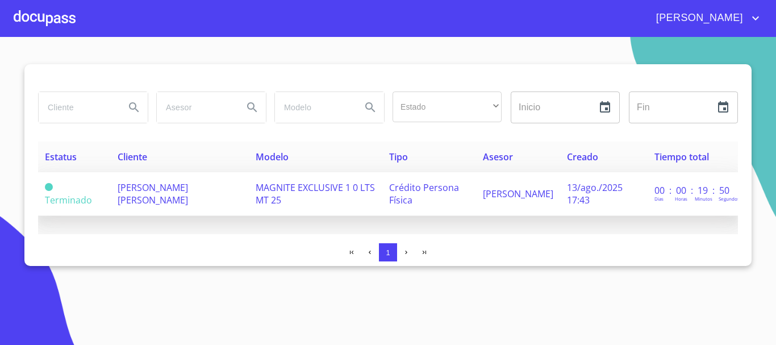
click at [421, 203] on td "Crédito Persona Física" at bounding box center [428, 194] width 93 height 44
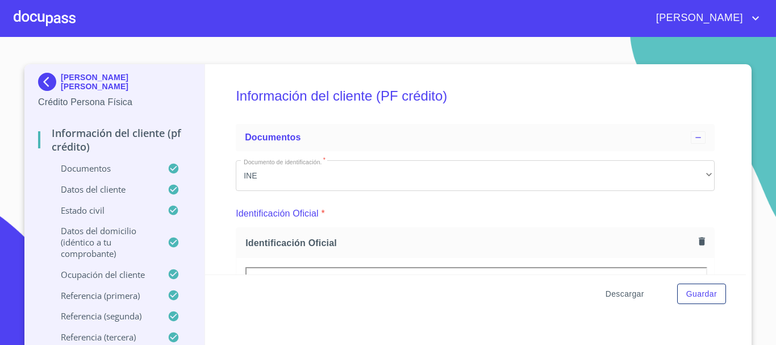
click at [631, 292] on span "Descargar" at bounding box center [624, 294] width 39 height 14
click at [700, 290] on span "Guardar" at bounding box center [701, 294] width 31 height 14
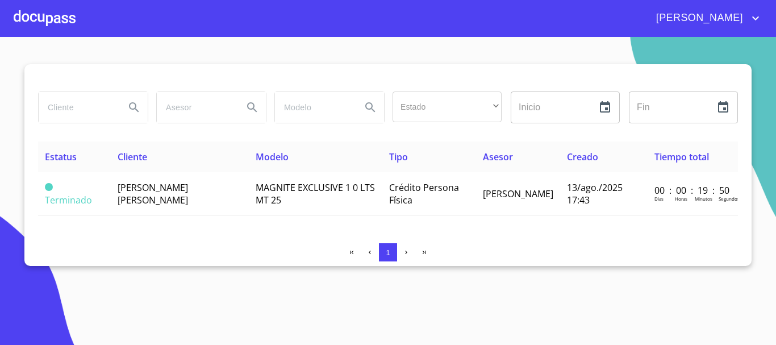
click at [39, 10] on div at bounding box center [45, 18] width 62 height 36
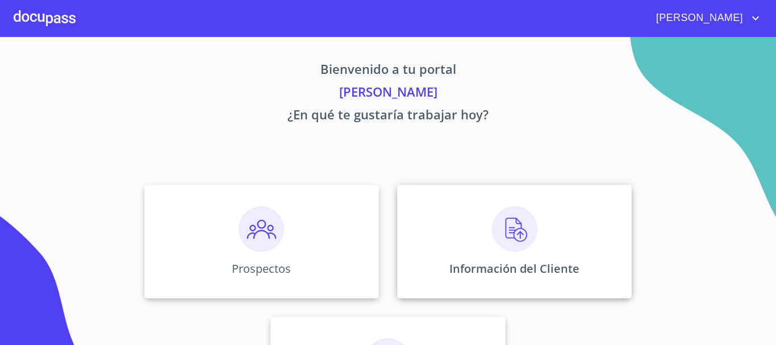
click at [500, 228] on img at bounding box center [514, 228] width 45 height 45
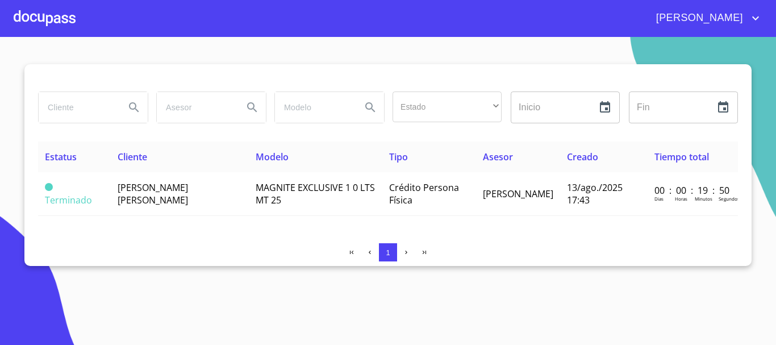
click at [49, 26] on div at bounding box center [45, 18] width 62 height 36
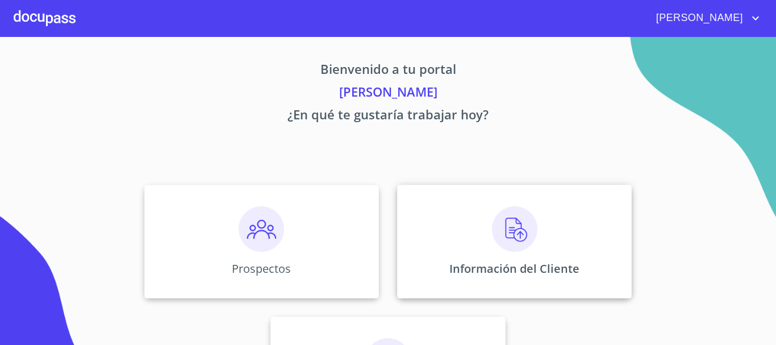
click at [507, 232] on img at bounding box center [514, 228] width 45 height 45
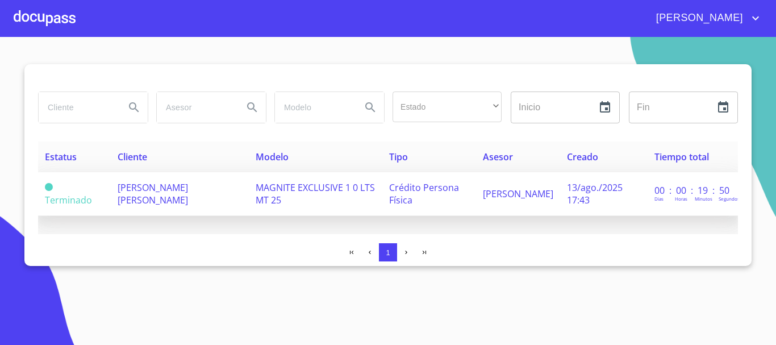
click at [382, 210] on td "Crédito Persona Física" at bounding box center [428, 194] width 93 height 44
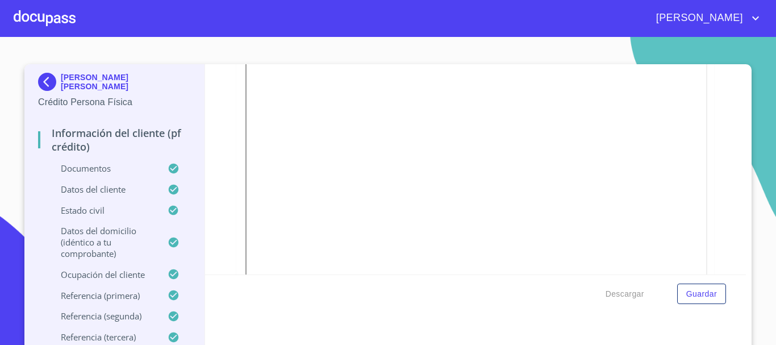
scroll to position [227, 0]
click at [59, 15] on div at bounding box center [45, 18] width 62 height 36
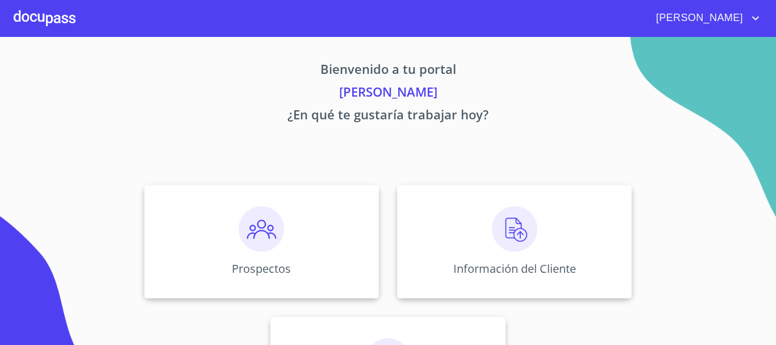
scroll to position [94, 0]
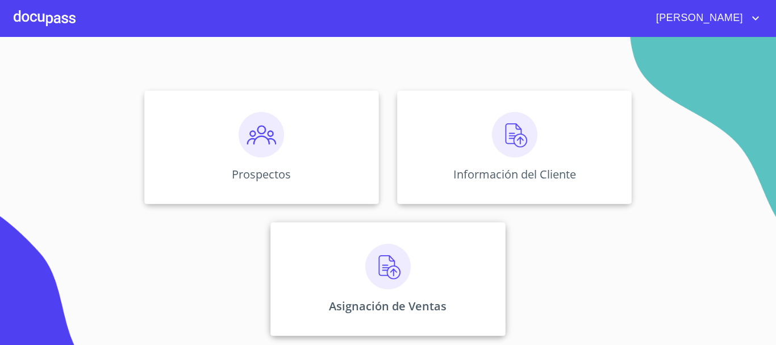
click at [366, 277] on img at bounding box center [387, 266] width 45 height 45
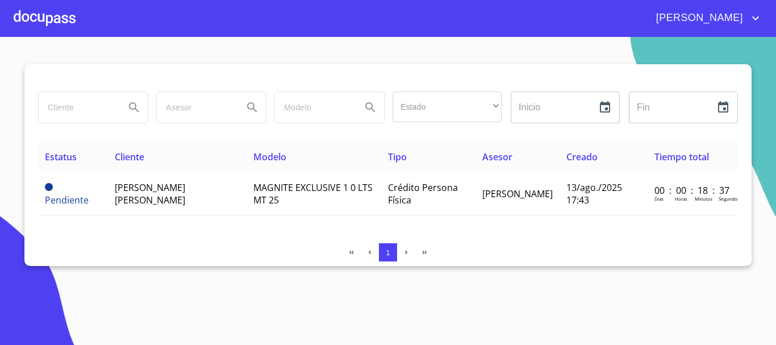
click at [750, 19] on icon "account of current user" at bounding box center [756, 18] width 14 height 14
click at [747, 20] on li "Salir" at bounding box center [743, 24] width 37 height 20
